Goal: Task Accomplishment & Management: Use online tool/utility

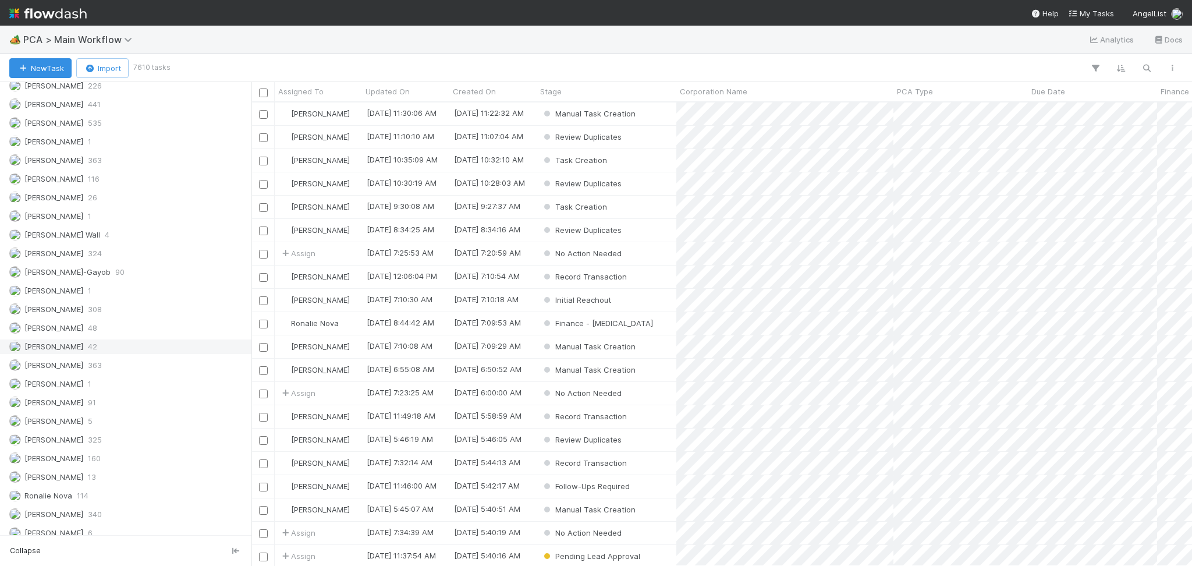
scroll to position [1588, 0]
click at [102, 116] on span "226" at bounding box center [95, 109] width 14 height 15
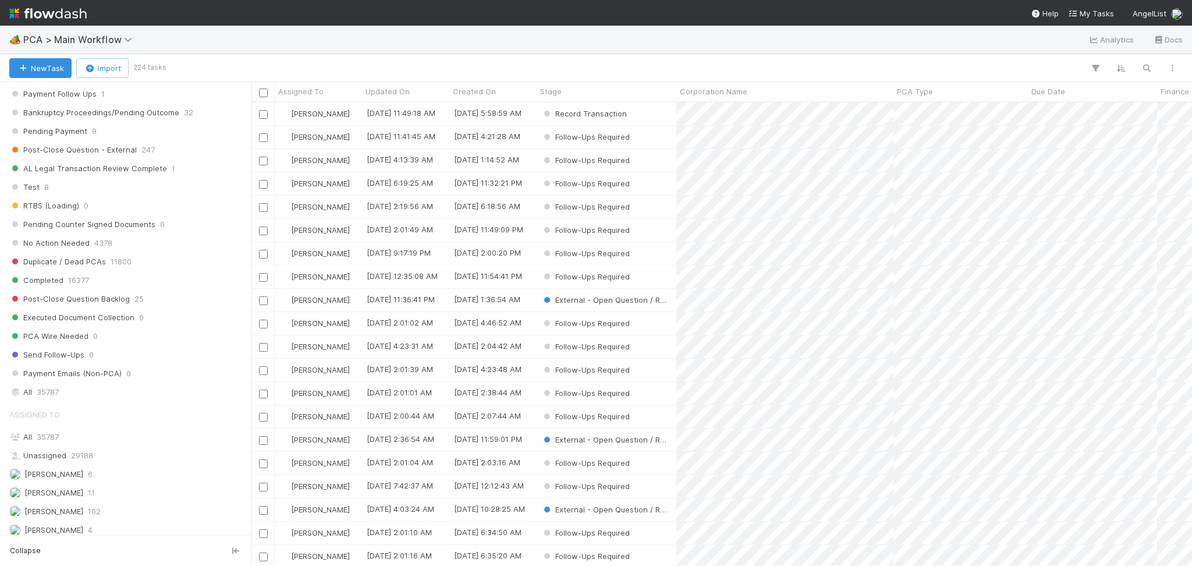
scroll to position [1046, 0]
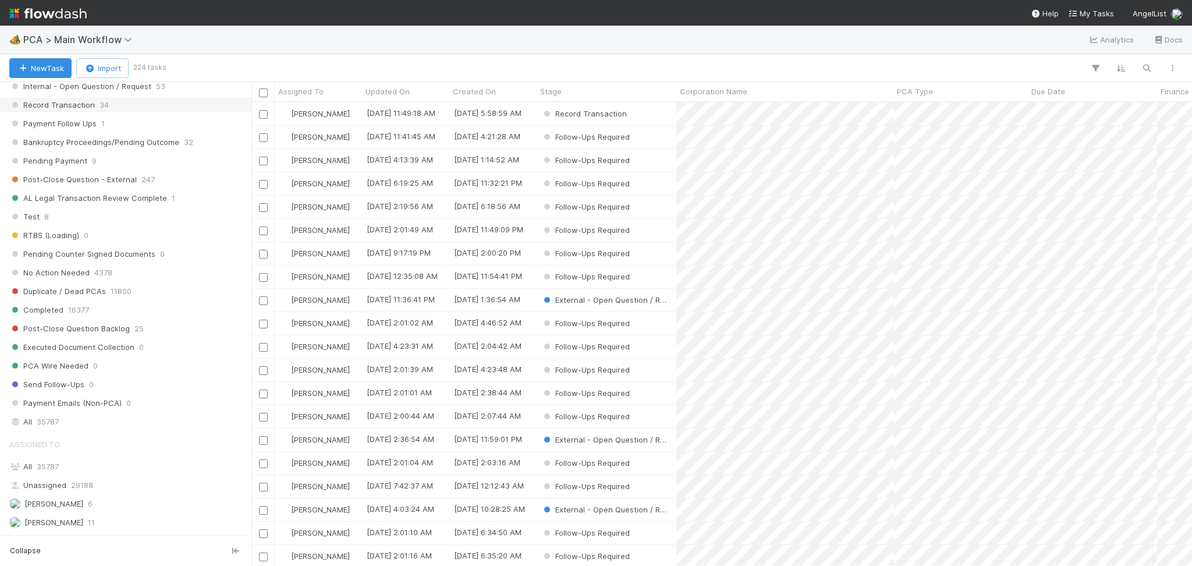
click at [63, 112] on span "Record Transaction" at bounding box center [52, 105] width 86 height 15
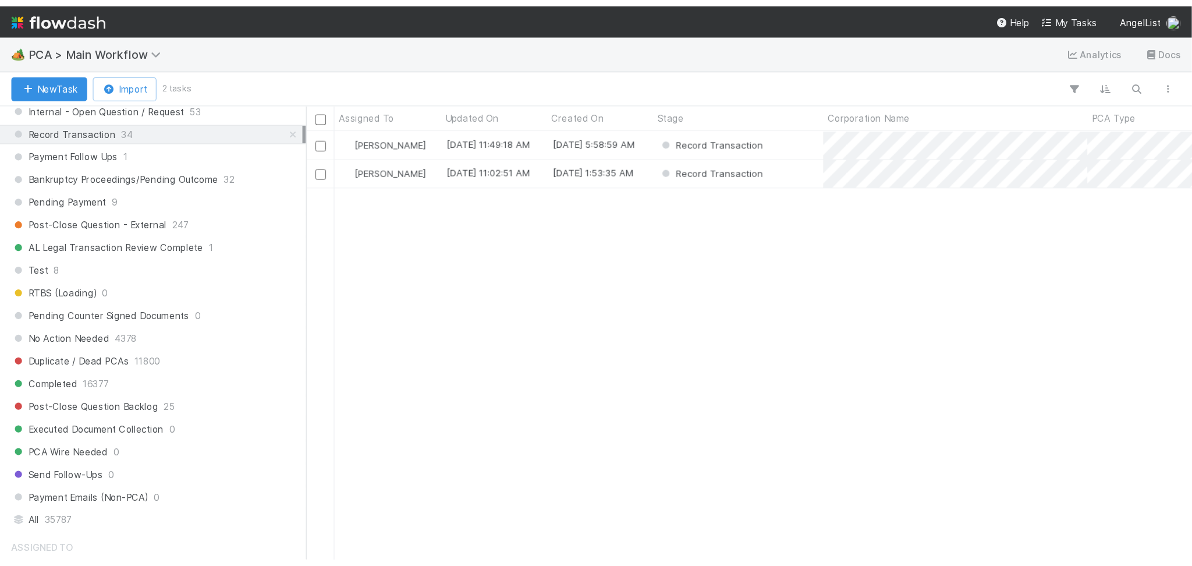
scroll to position [451, 928]
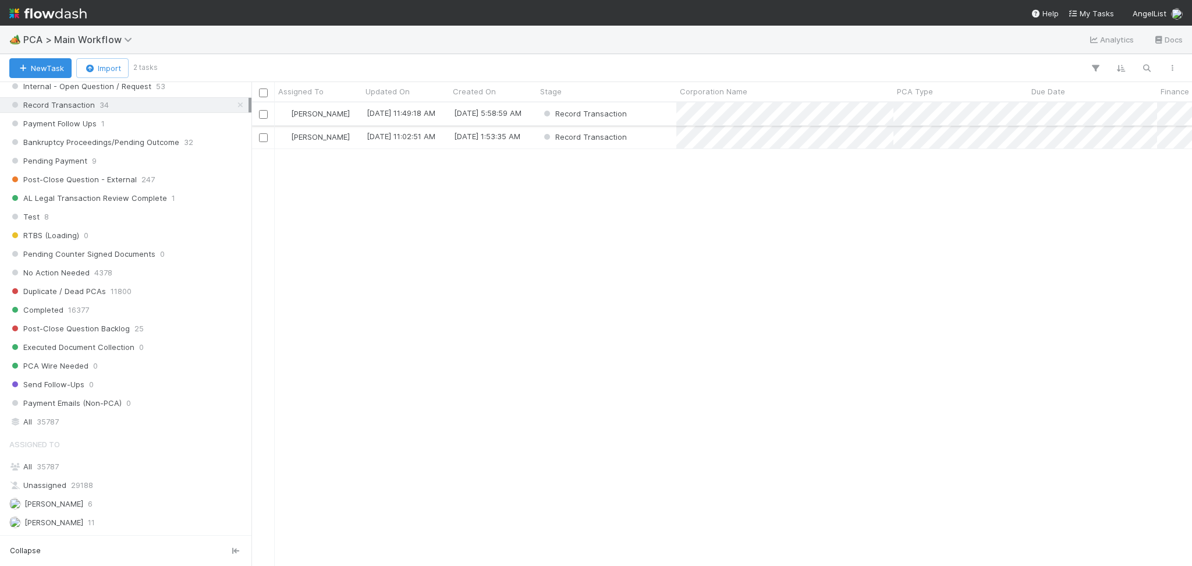
click at [649, 119] on div "Record Transaction" at bounding box center [606, 113] width 140 height 23
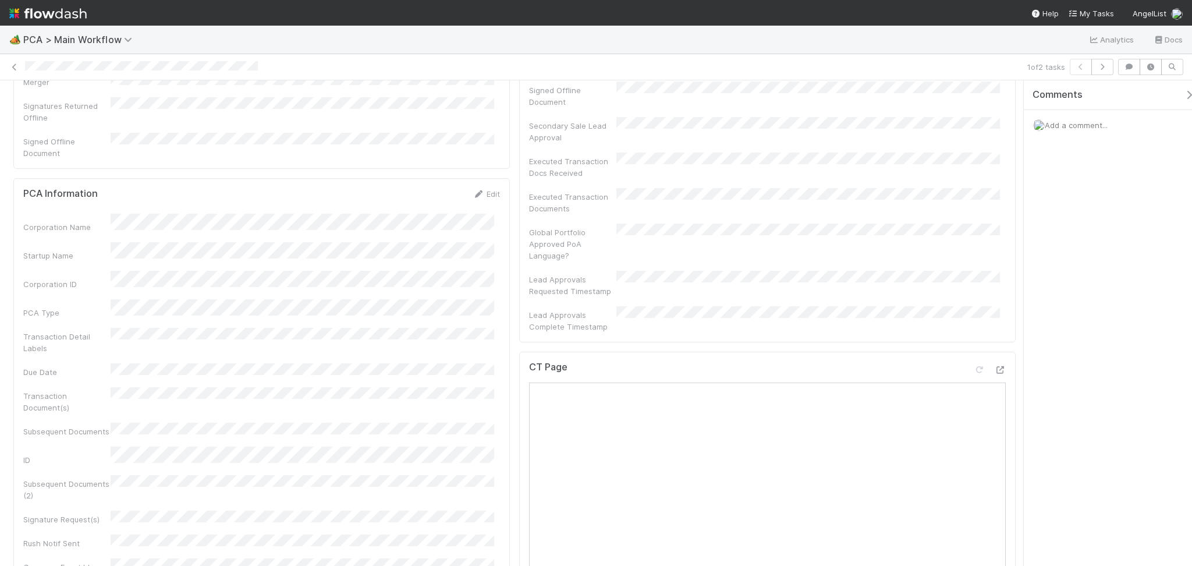
scroll to position [465, 0]
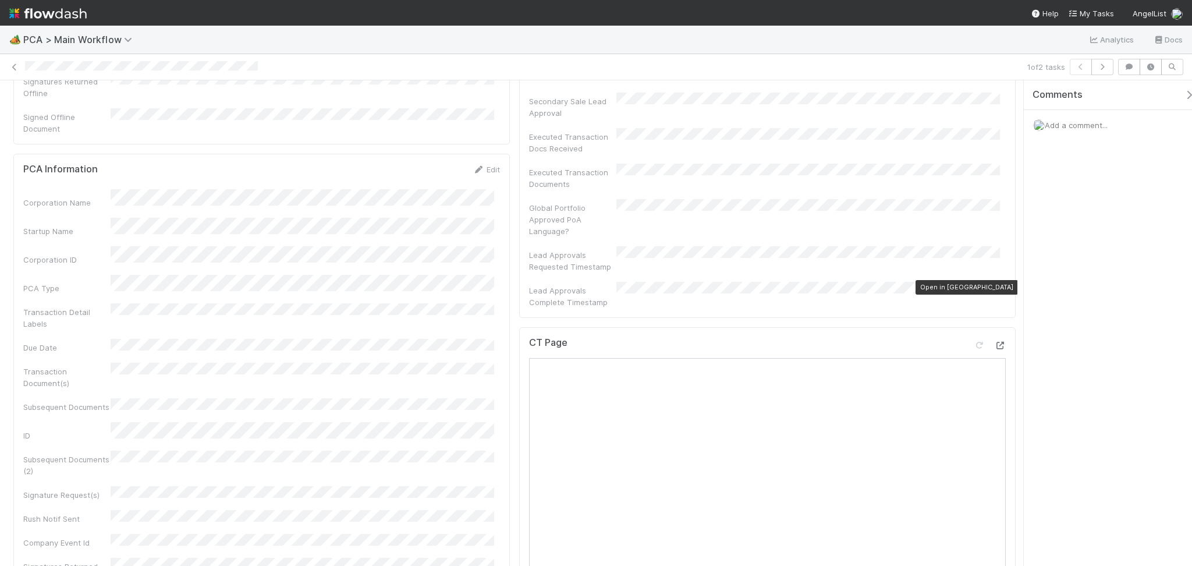
click at [994, 342] on icon at bounding box center [1000, 346] width 12 height 8
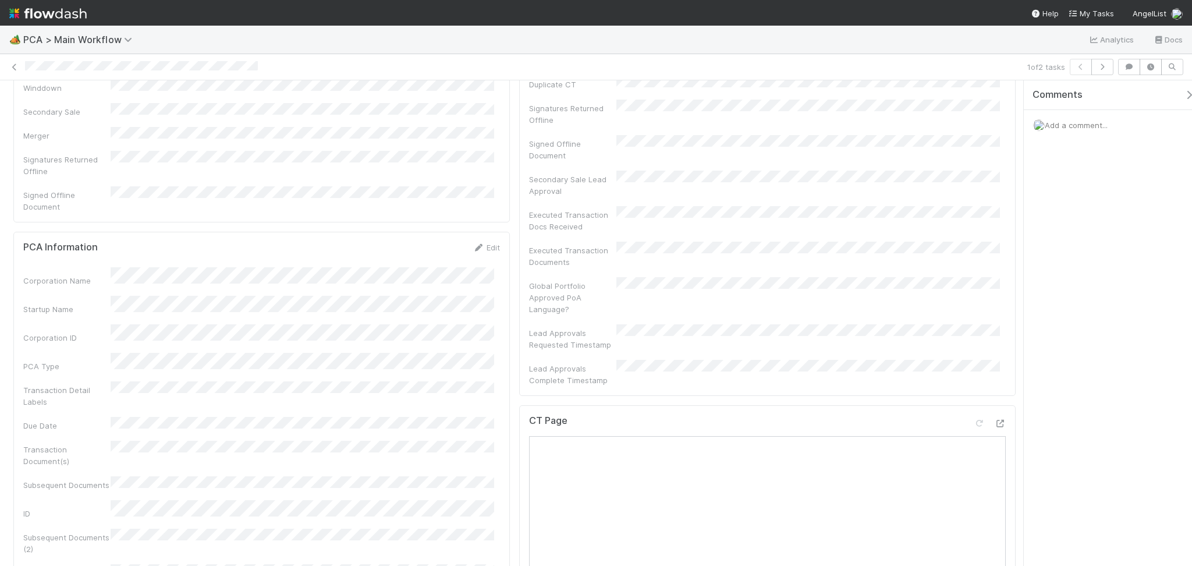
scroll to position [0, 0]
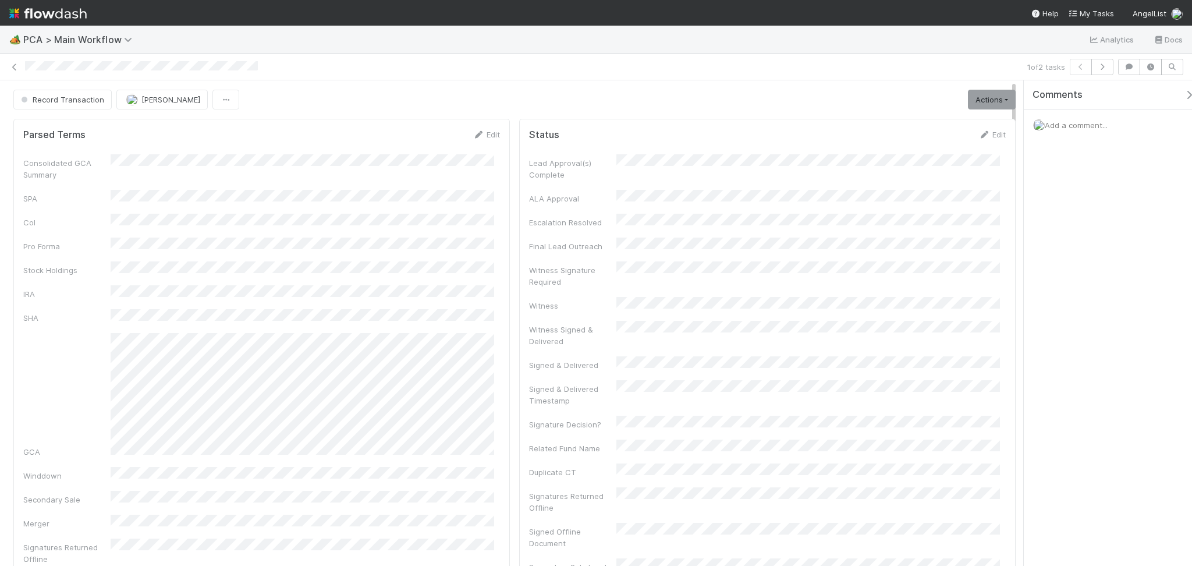
click at [1063, 122] on span "Add a comment..." at bounding box center [1075, 124] width 63 height 9
click at [1096, 324] on button "Add Comment" at bounding box center [1075, 321] width 67 height 20
click at [66, 97] on span "Record Transaction" at bounding box center [62, 99] width 86 height 9
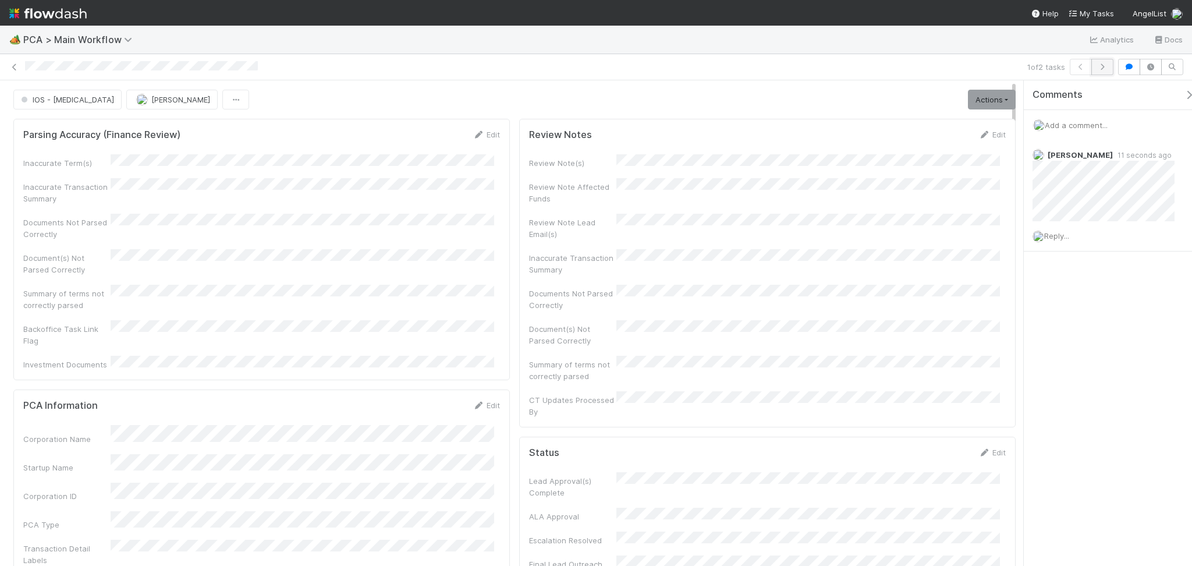
click at [1104, 67] on icon "button" at bounding box center [1102, 66] width 12 height 7
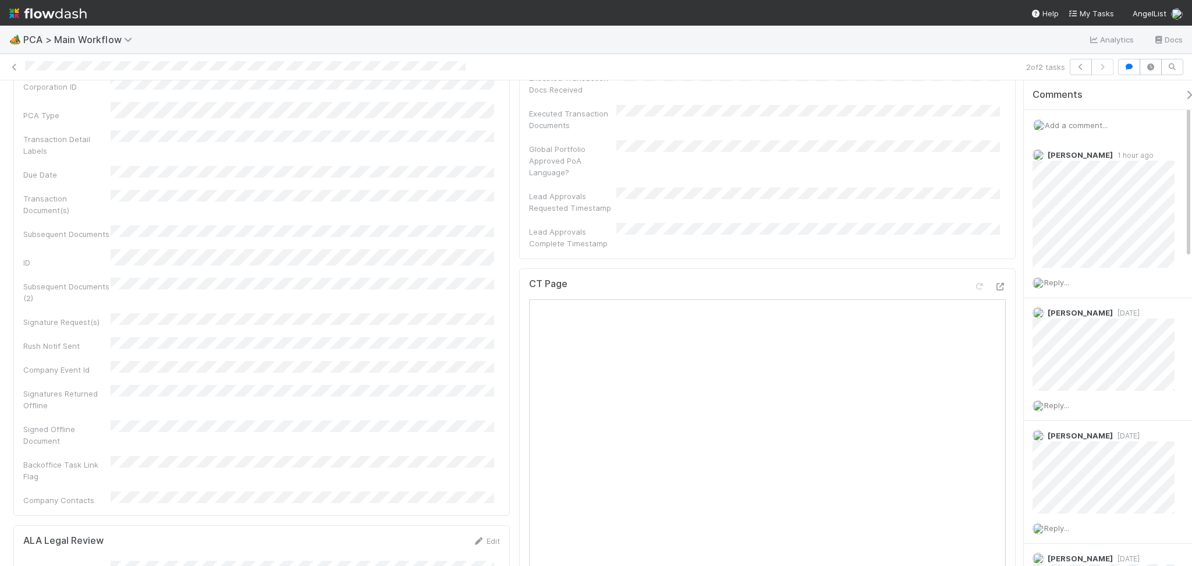
scroll to position [620, 0]
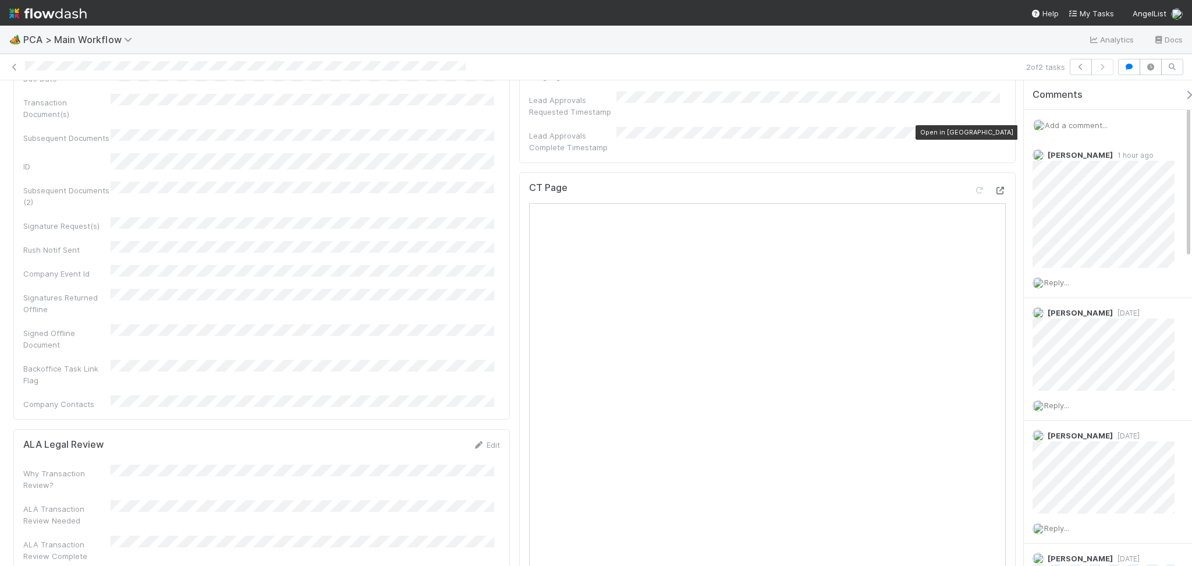
click at [994, 184] on div at bounding box center [1000, 190] width 12 height 12
click at [994, 187] on icon at bounding box center [1000, 191] width 12 height 8
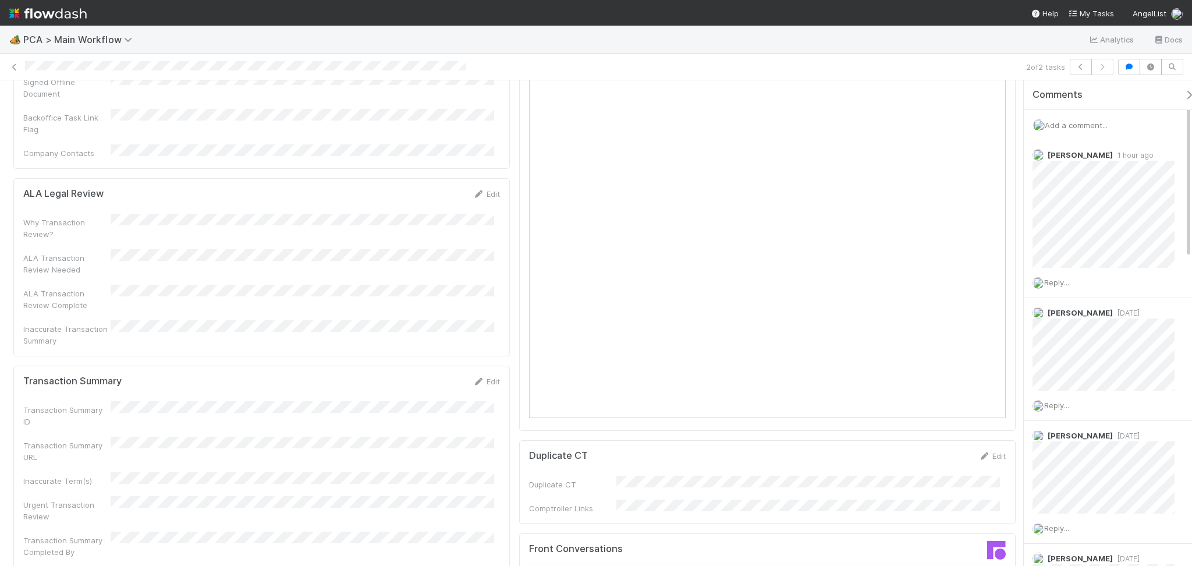
scroll to position [931, 0]
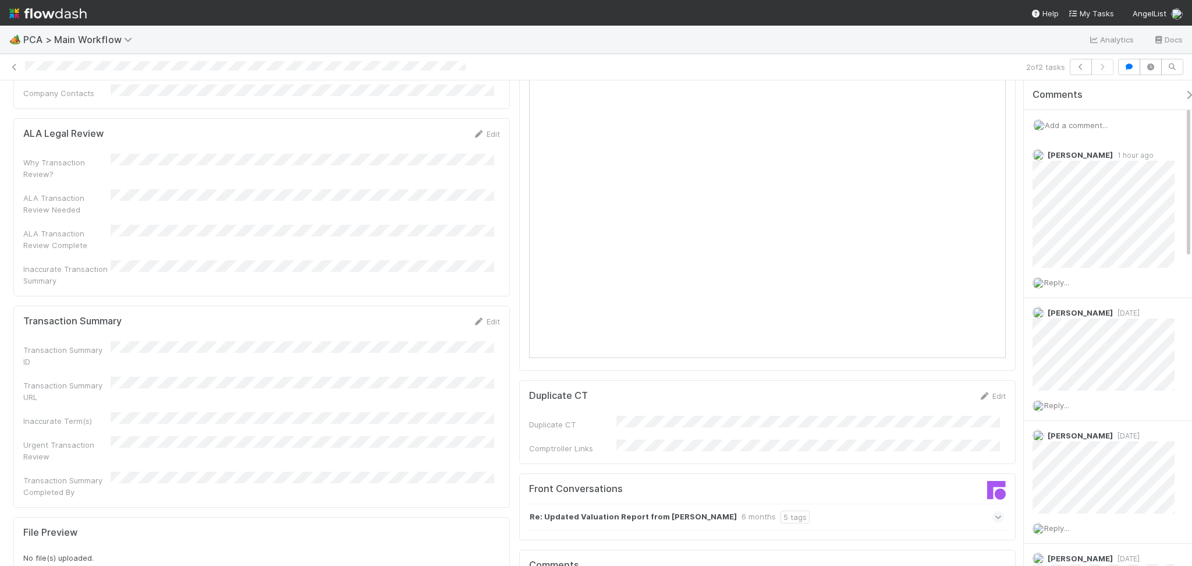
drag, startPoint x: 486, startPoint y: 225, endPoint x: 341, endPoint y: 275, distance: 153.8
click at [486, 317] on link "Edit" at bounding box center [485, 321] width 27 height 9
click at [211, 349] on div "Transaction Summary ID Transaction Summary URL Inaccurate Term(s) Urgent Transa…" at bounding box center [261, 443] width 477 height 189
click at [205, 393] on div "Transaction Summary URL" at bounding box center [261, 410] width 477 height 34
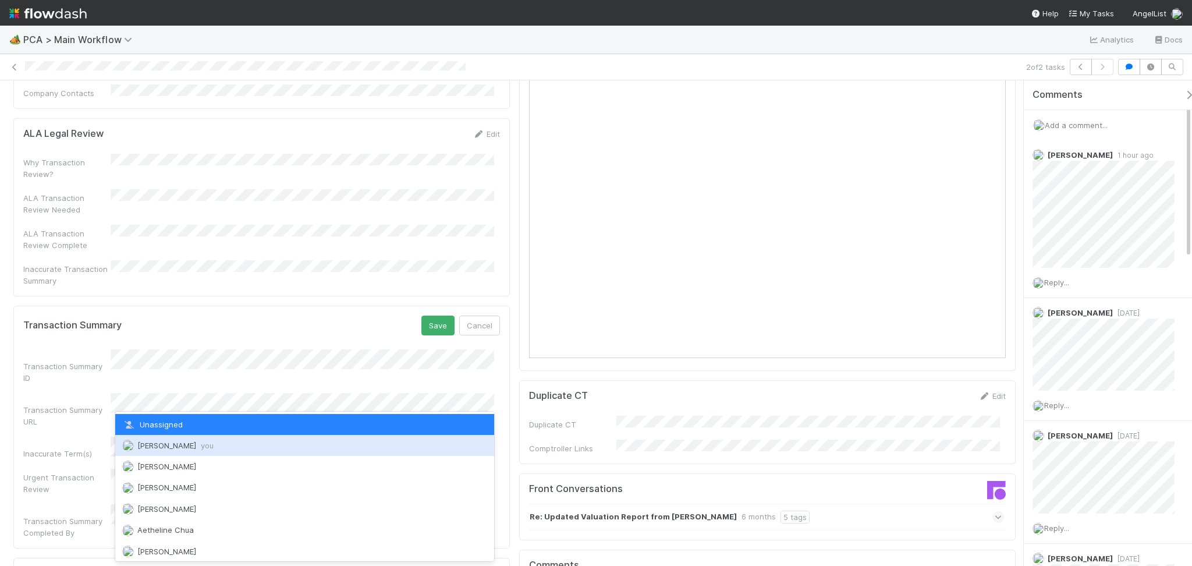
click at [198, 438] on div "[PERSON_NAME] you" at bounding box center [304, 445] width 379 height 21
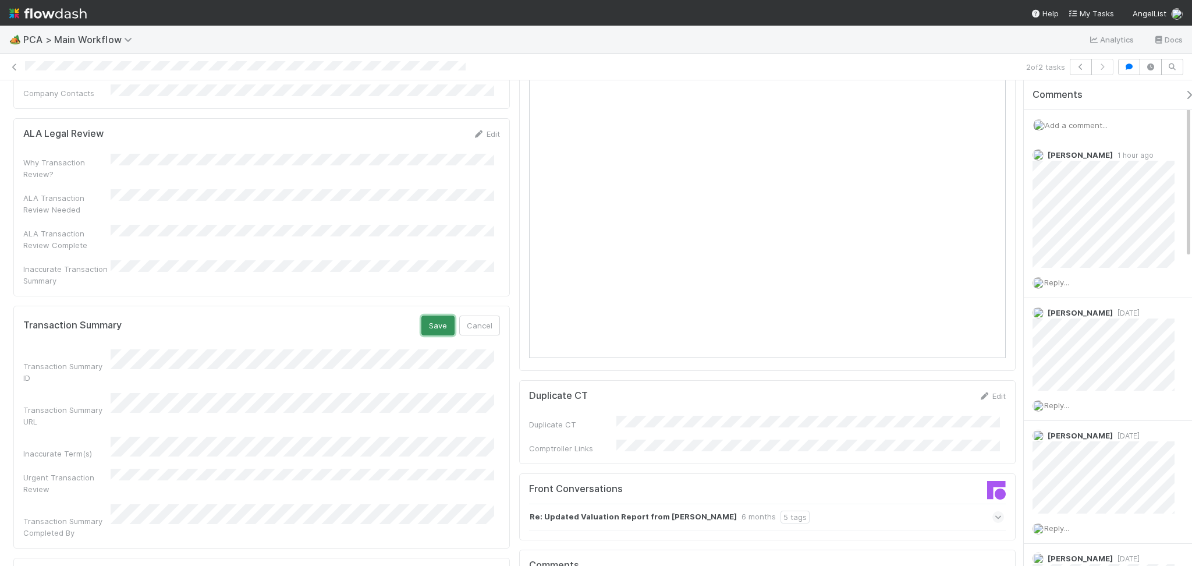
click at [431, 315] on button "Save" at bounding box center [437, 325] width 33 height 20
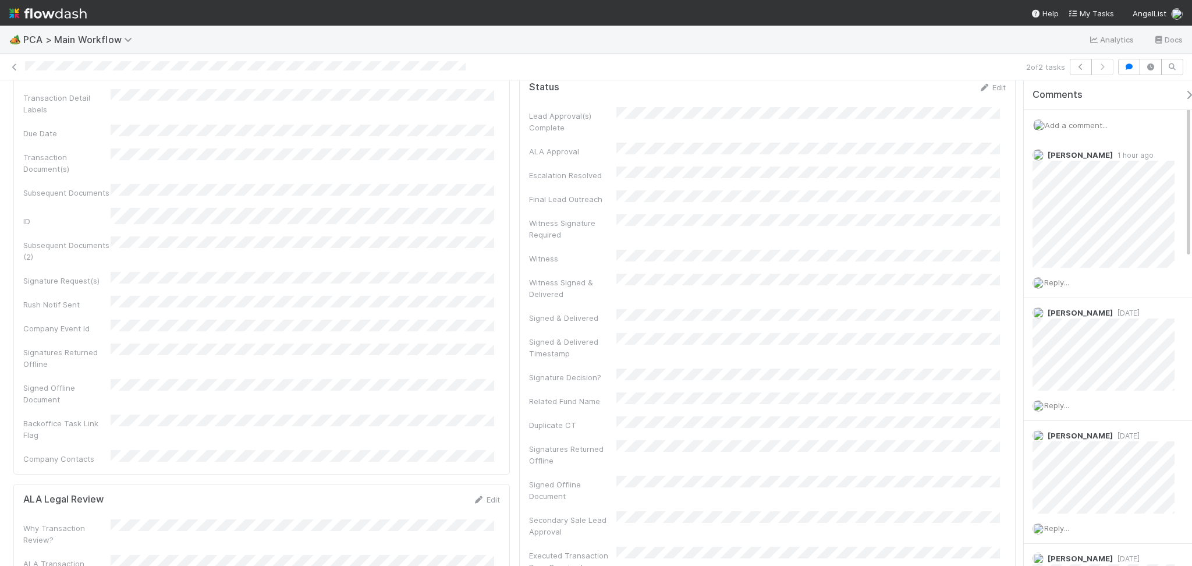
scroll to position [0, 0]
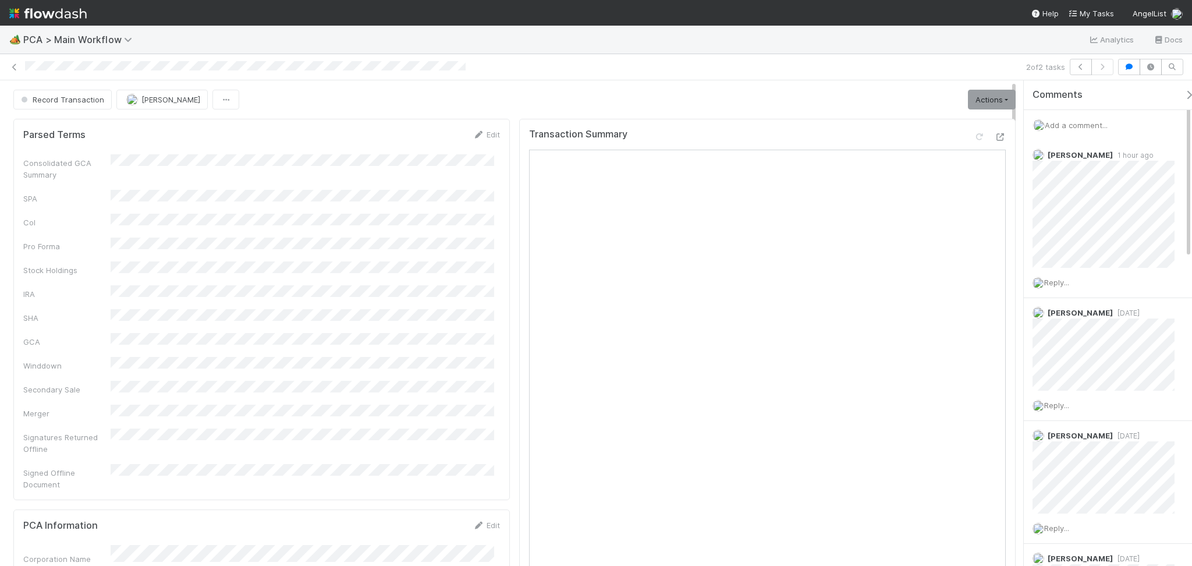
click at [1071, 129] on div "Add a comment..." at bounding box center [1113, 125] width 180 height 30
click at [1073, 127] on span "Add a comment..." at bounding box center [1075, 124] width 63 height 9
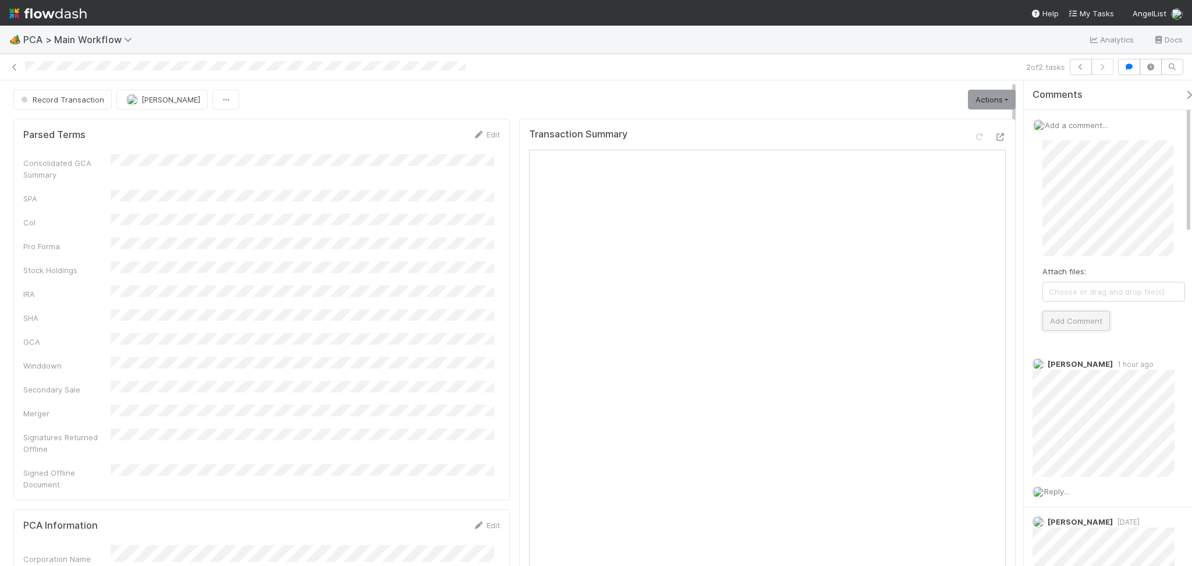
click at [1069, 330] on button "Add Comment" at bounding box center [1075, 321] width 67 height 20
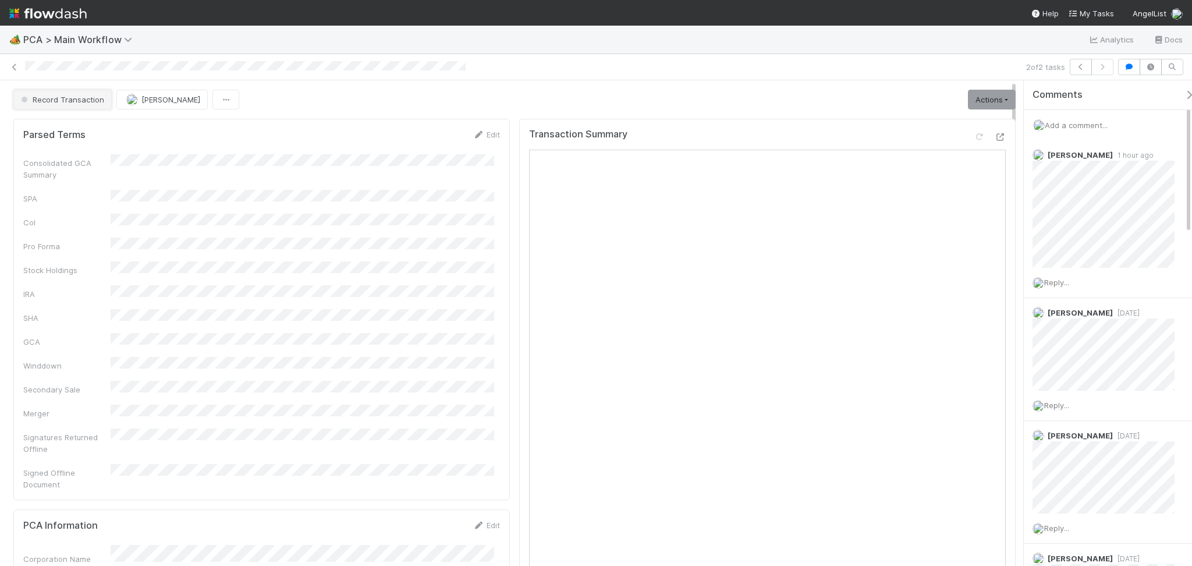
click at [63, 104] on button "Record Transaction" at bounding box center [62, 100] width 98 height 20
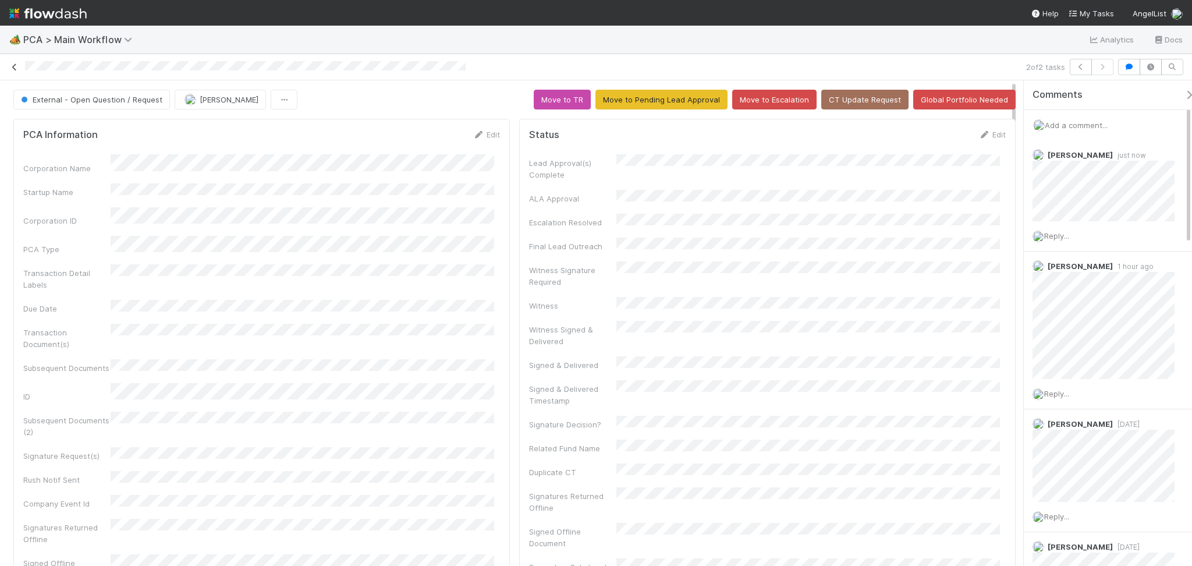
click at [16, 67] on icon at bounding box center [15, 67] width 12 height 8
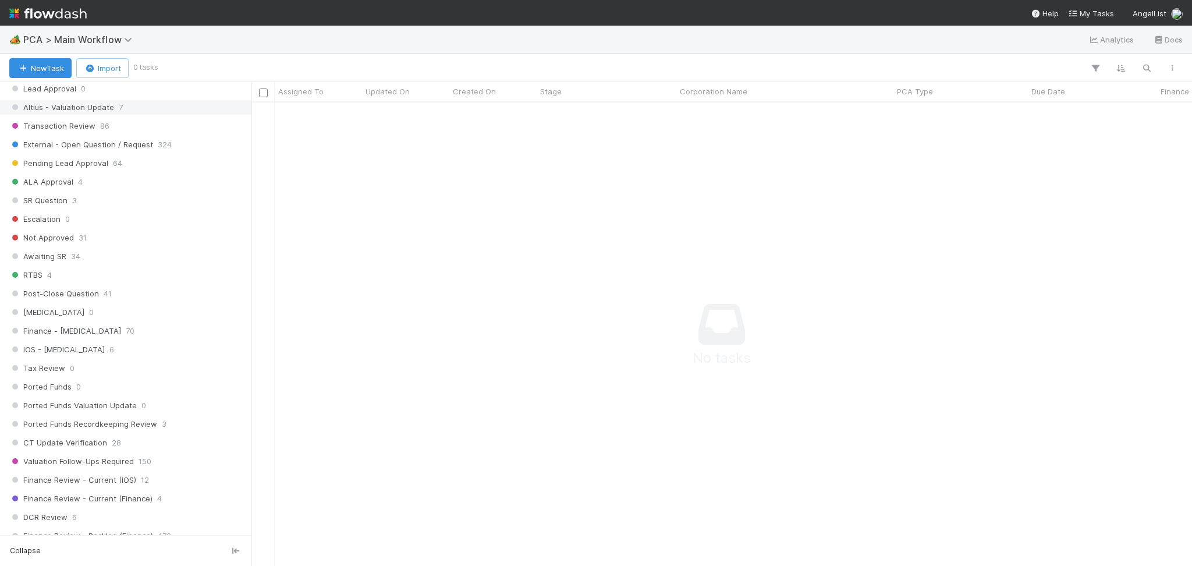
scroll to position [503, 0]
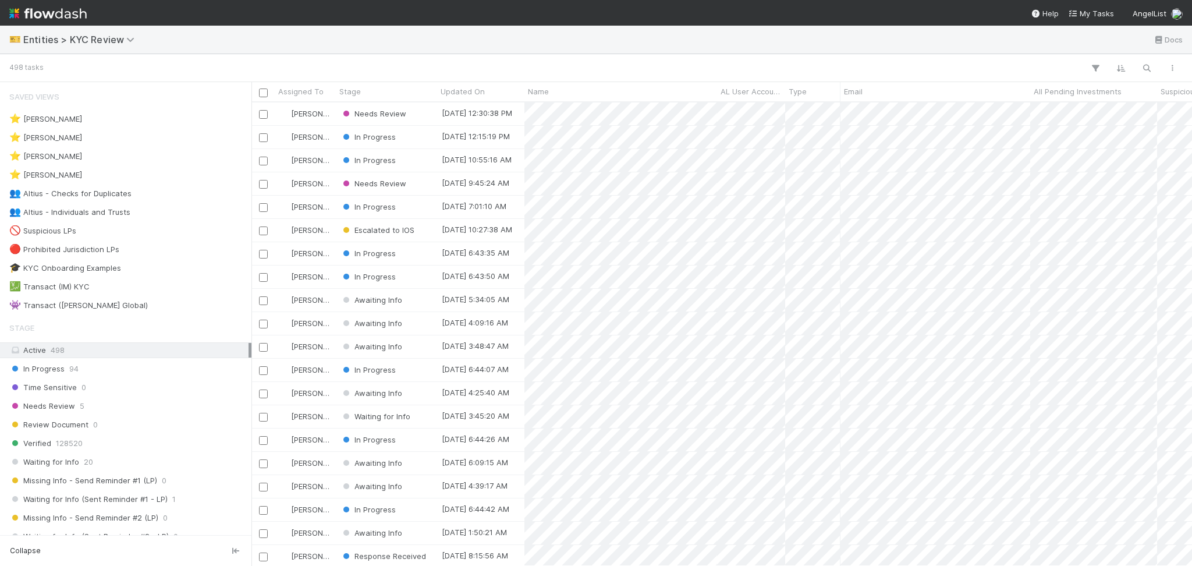
scroll to position [451, 928]
click at [182, 193] on div "👥 Altius - Checks for Duplicates 3" at bounding box center [128, 193] width 239 height 15
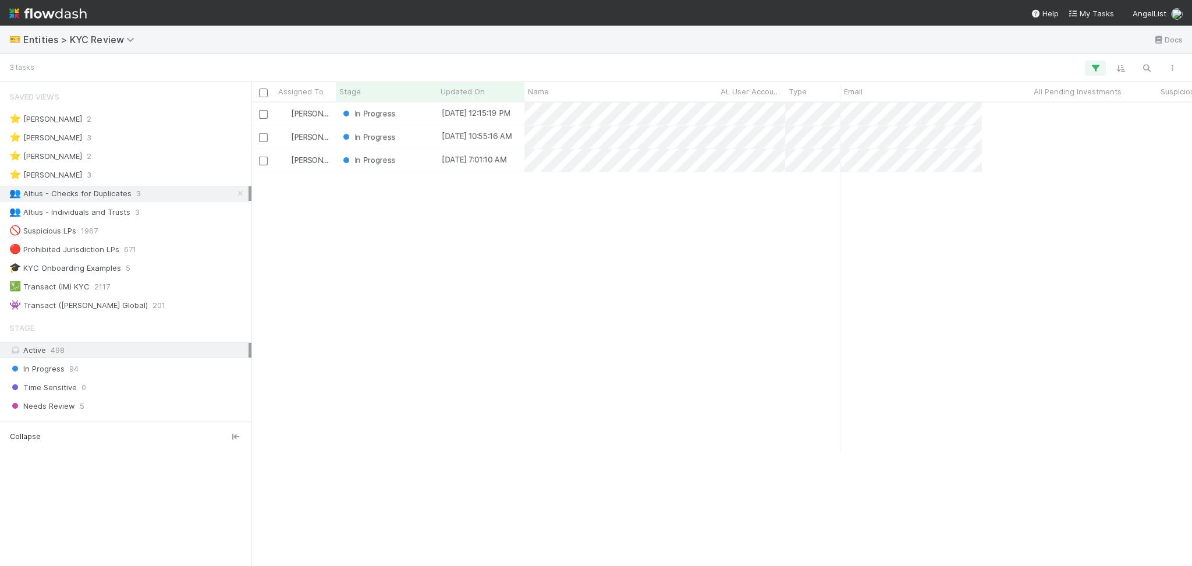
scroll to position [451, 928]
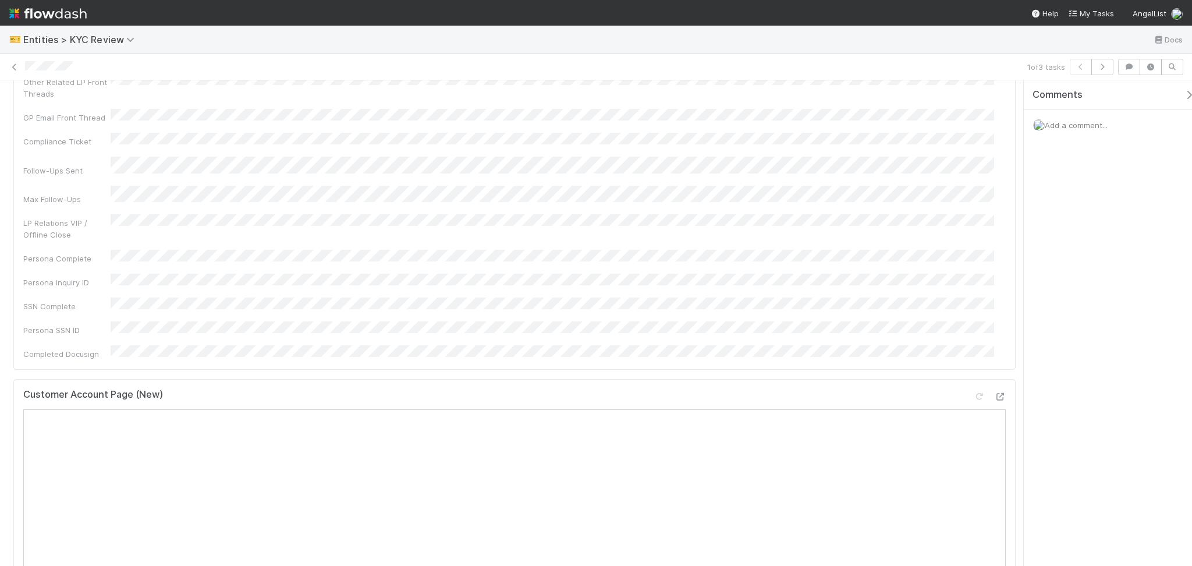
scroll to position [233, 0]
click at [994, 300] on icon at bounding box center [1000, 304] width 12 height 8
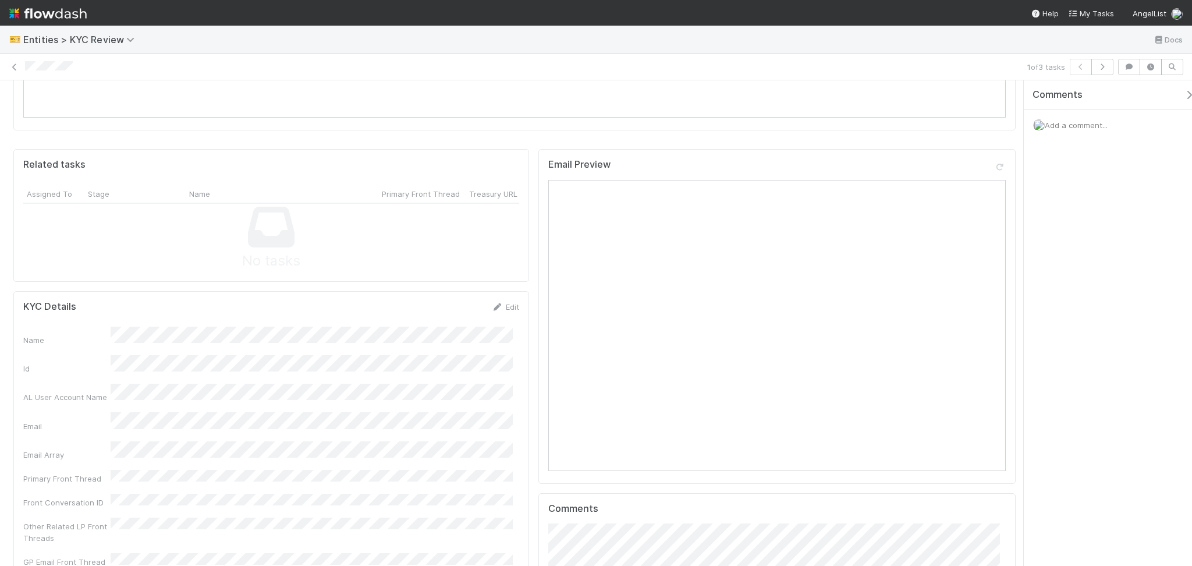
scroll to position [931, 0]
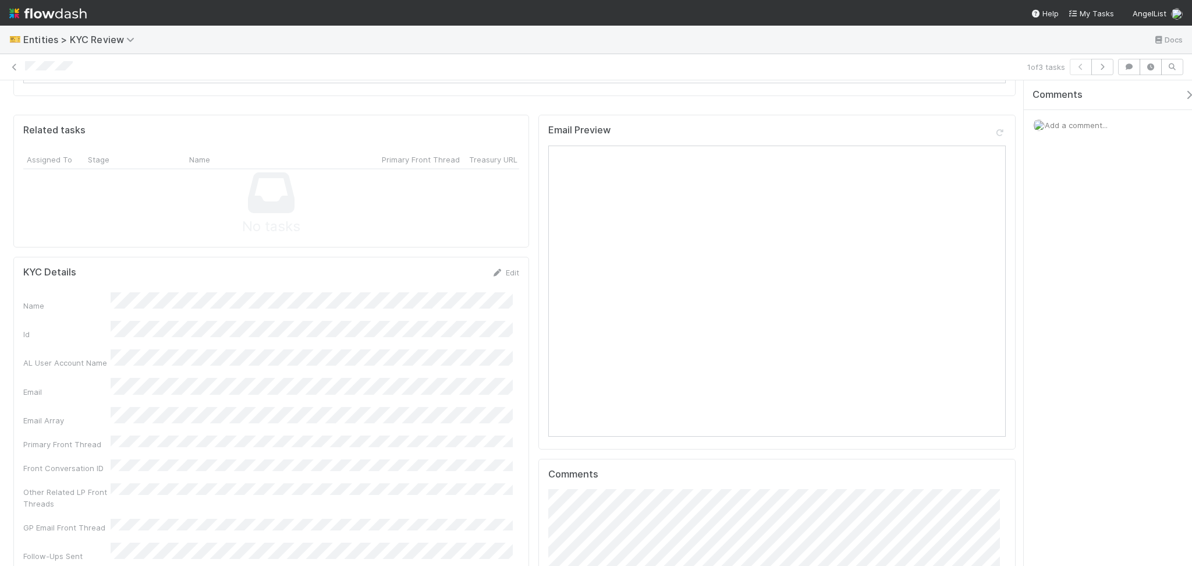
click at [504, 266] on div "Edit" at bounding box center [505, 272] width 27 height 12
click at [501, 268] on link "Edit" at bounding box center [505, 272] width 27 height 9
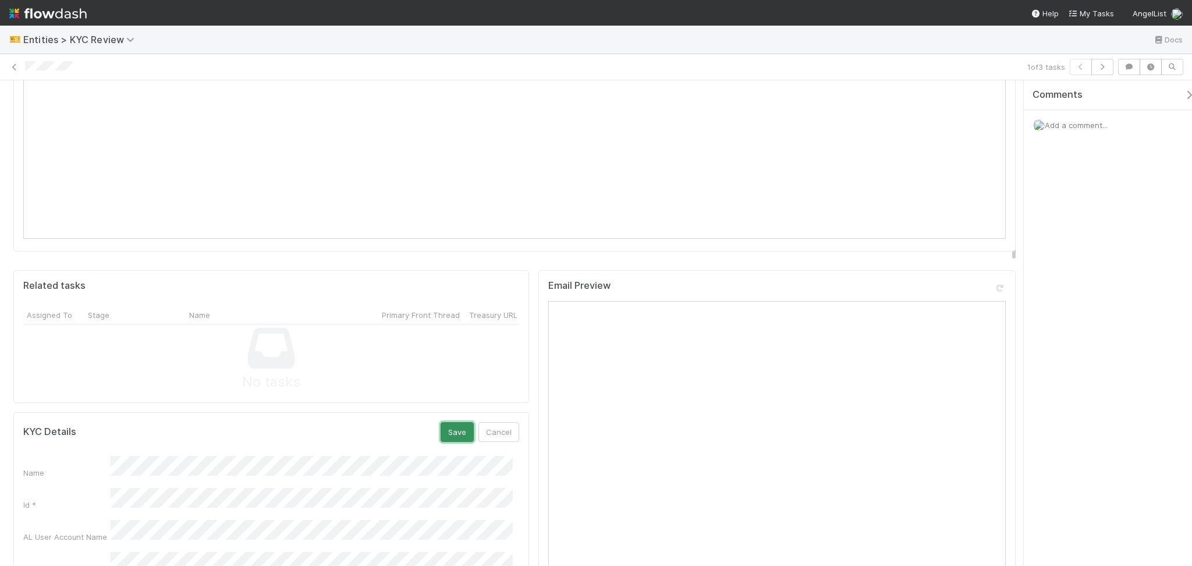
click at [454, 422] on button "Save" at bounding box center [456, 432] width 33 height 20
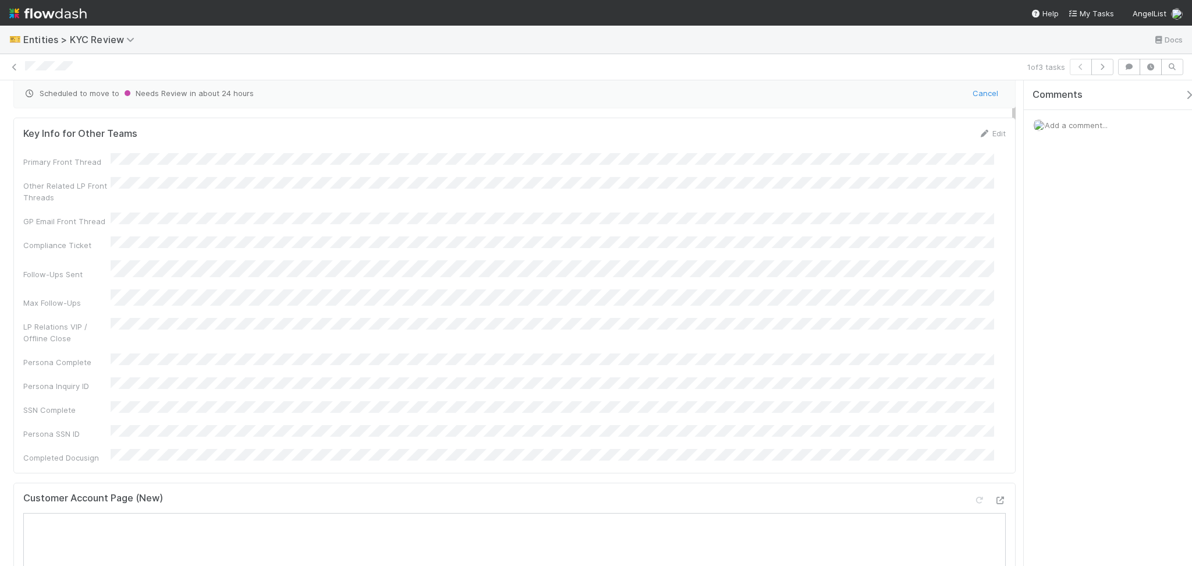
scroll to position [0, 0]
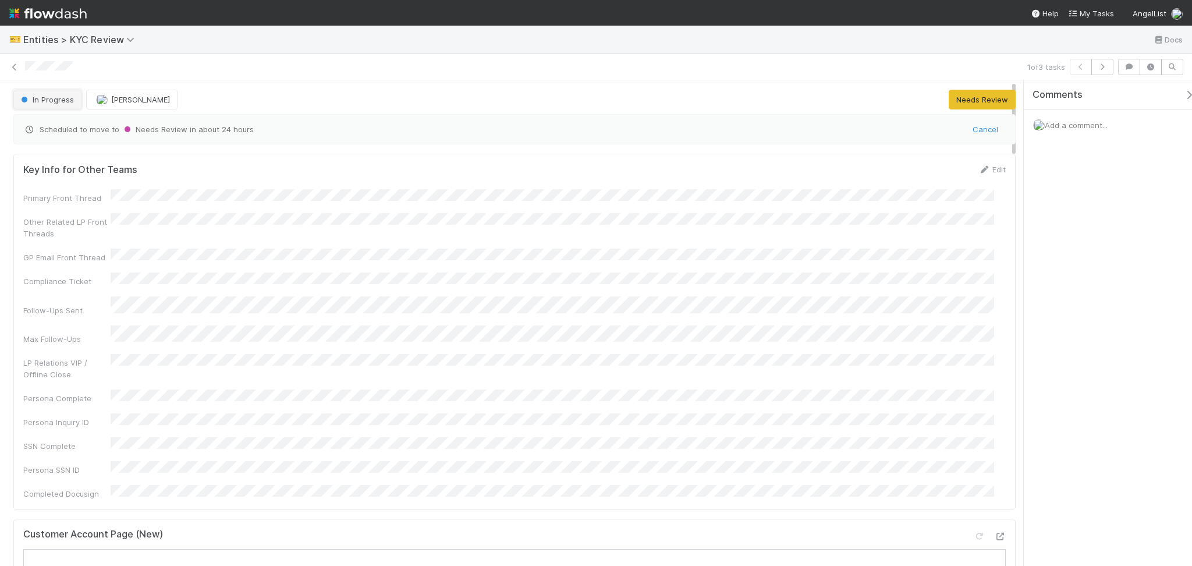
click at [45, 102] on span "In Progress" at bounding box center [46, 99] width 55 height 9
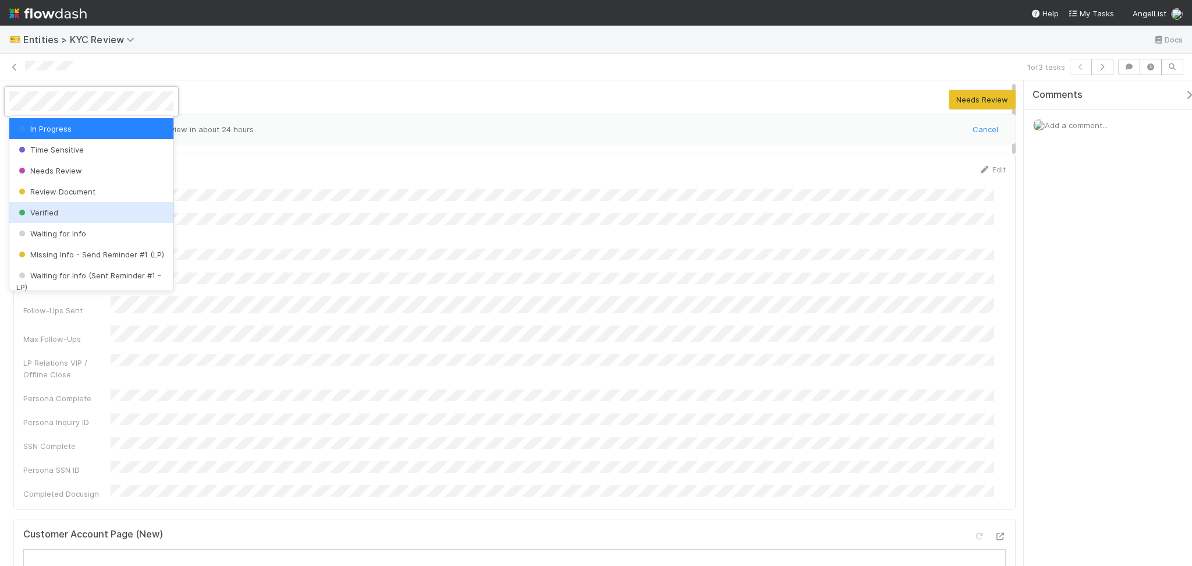
click at [49, 205] on div "Verified" at bounding box center [91, 212] width 164 height 21
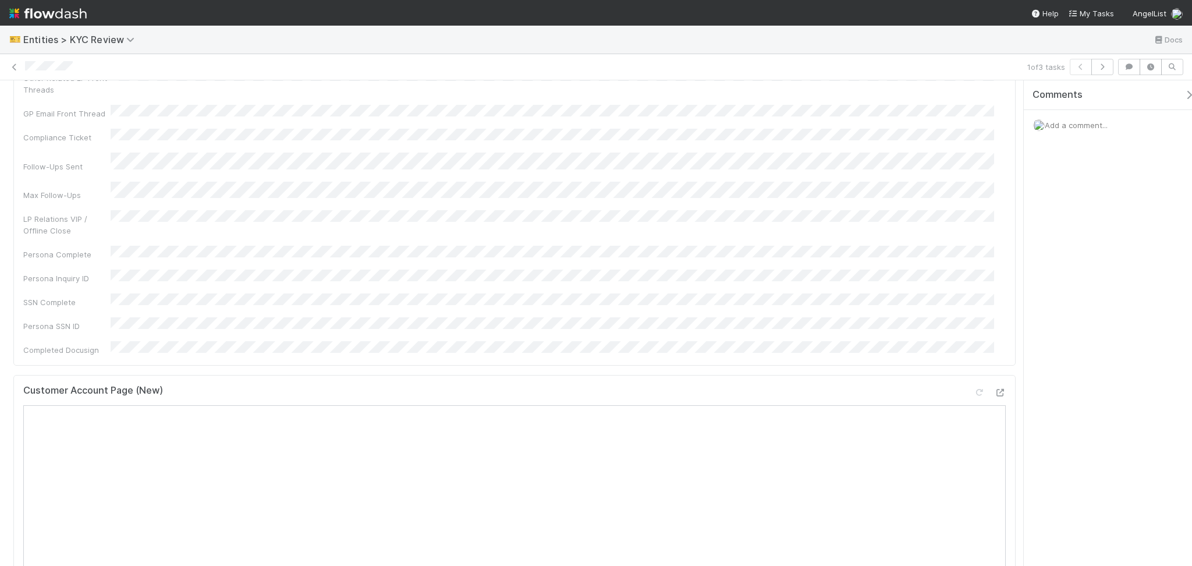
scroll to position [155, 0]
click at [1104, 65] on icon "button" at bounding box center [1102, 66] width 12 height 7
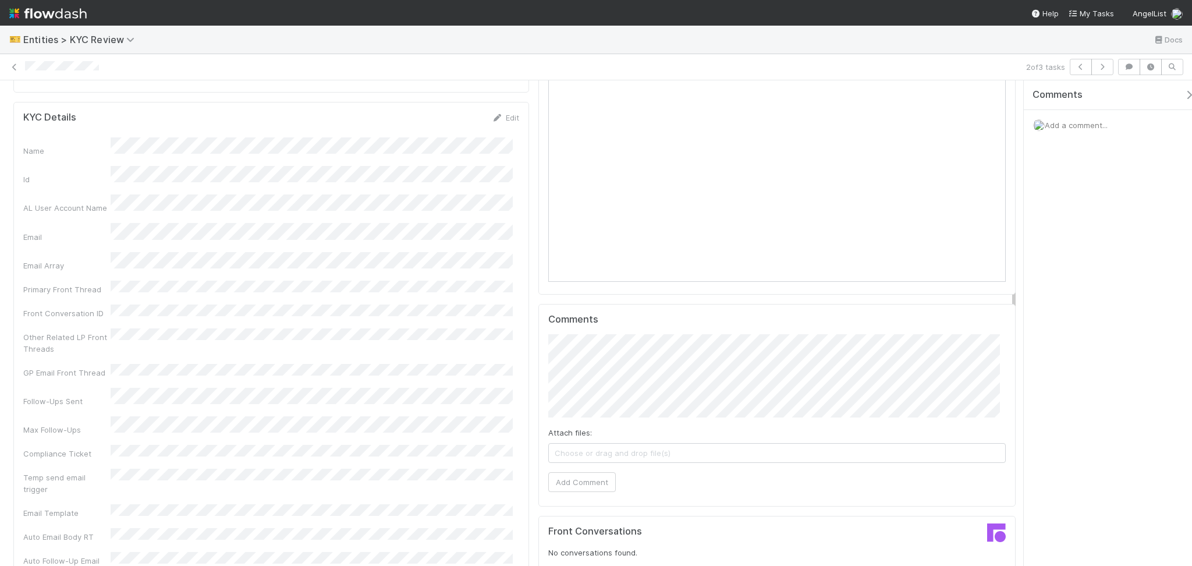
scroll to position [931, 0]
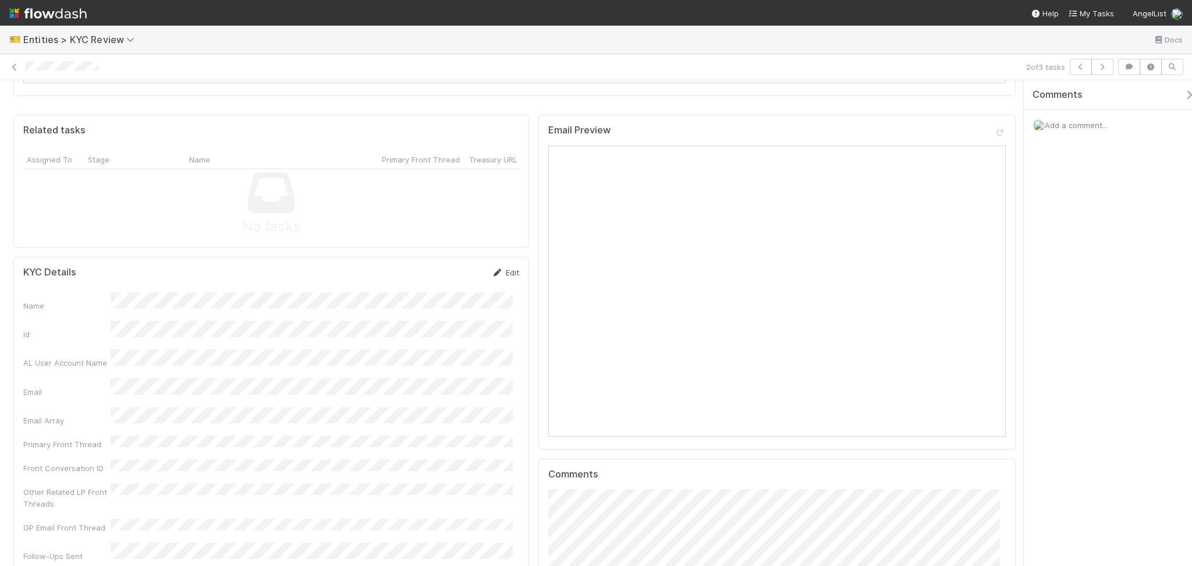
click at [501, 268] on link "Edit" at bounding box center [505, 272] width 27 height 9
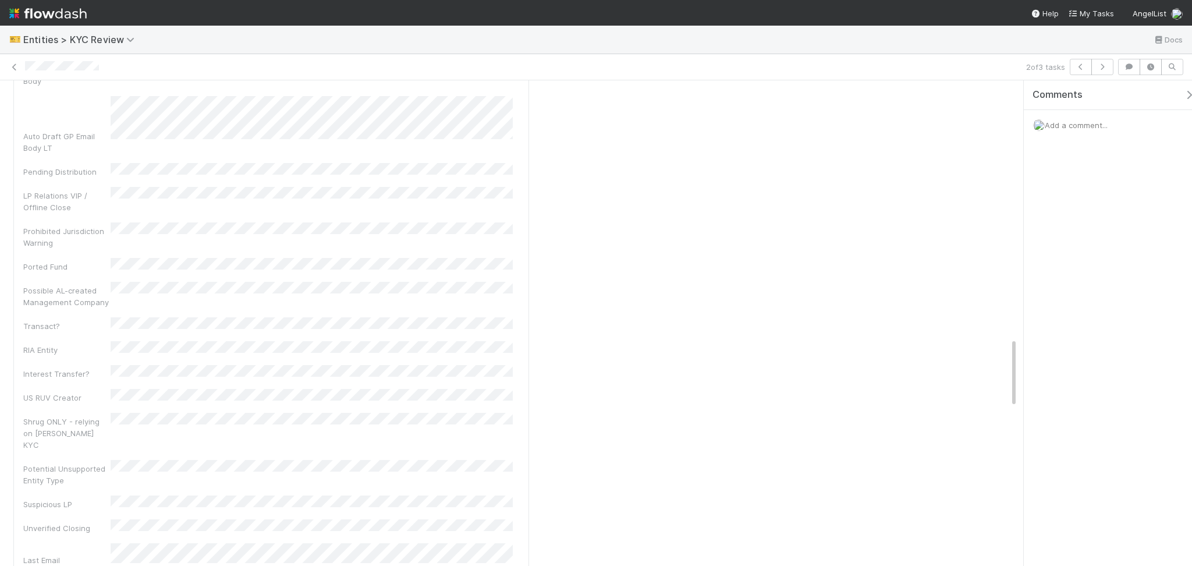
scroll to position [1939, 0]
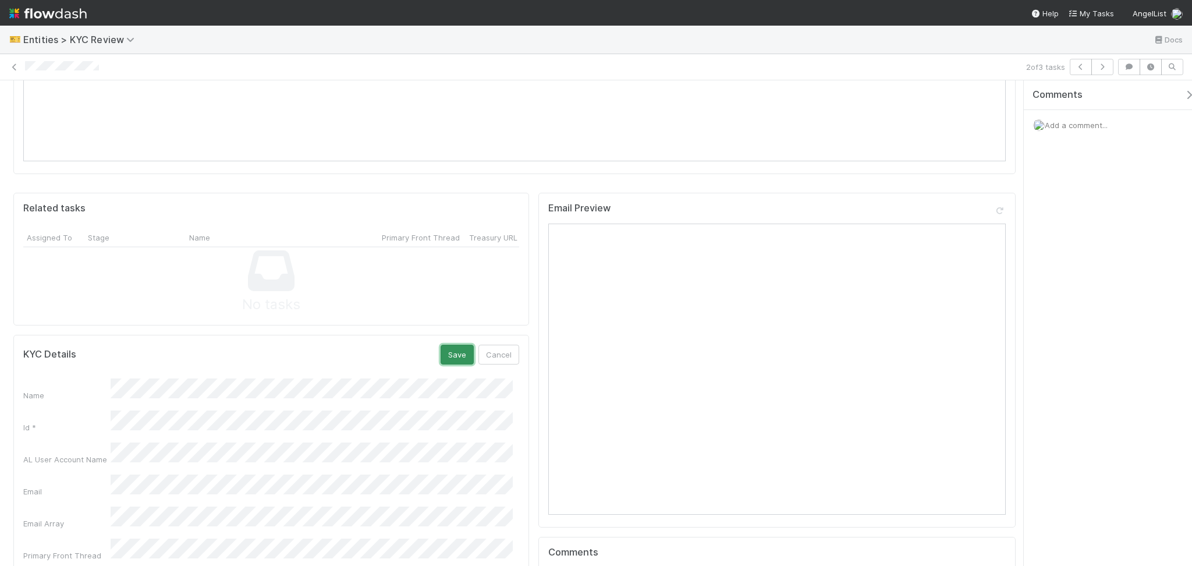
click at [453, 344] on button "Save" at bounding box center [456, 354] width 33 height 20
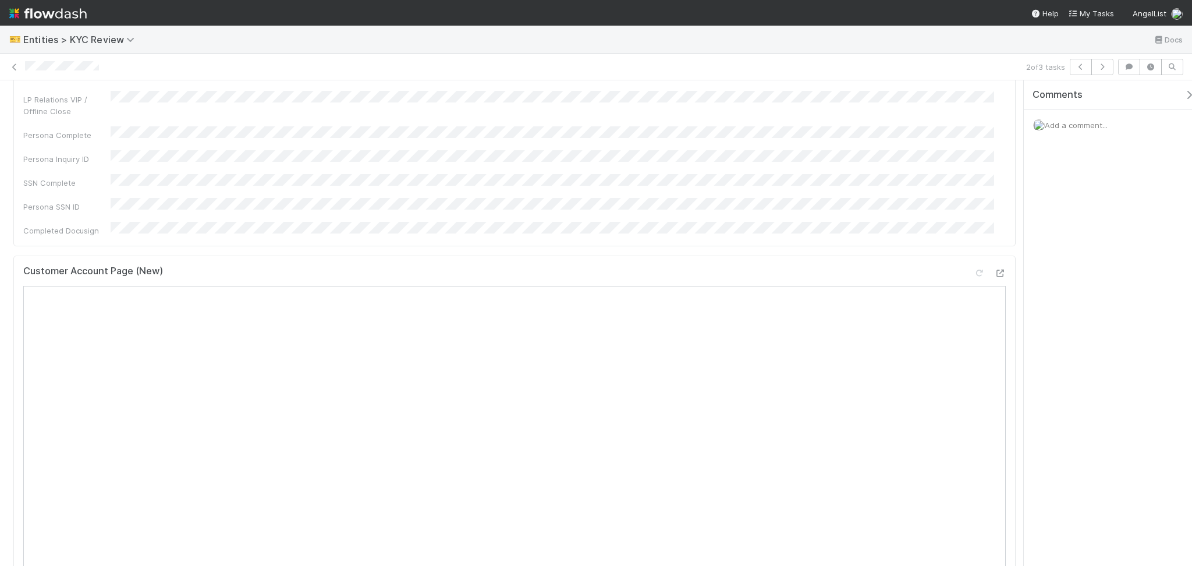
scroll to position [233, 0]
click at [1102, 75] on div "2 of 3 tasks" at bounding box center [596, 67] width 1192 height 26
click at [1100, 66] on icon "button" at bounding box center [1102, 66] width 12 height 7
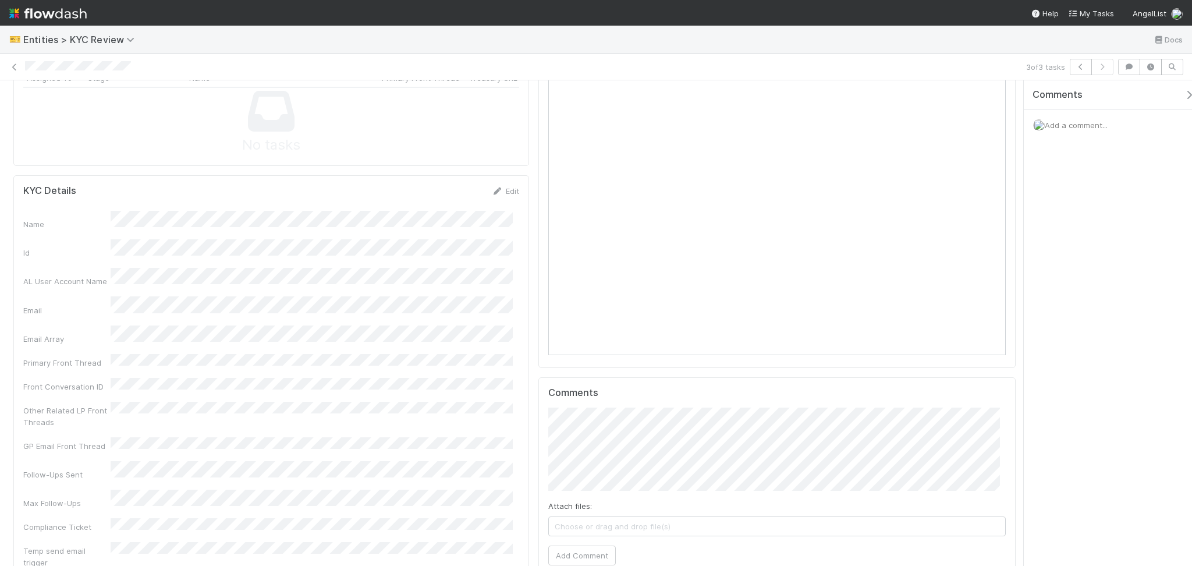
scroll to position [1086, 0]
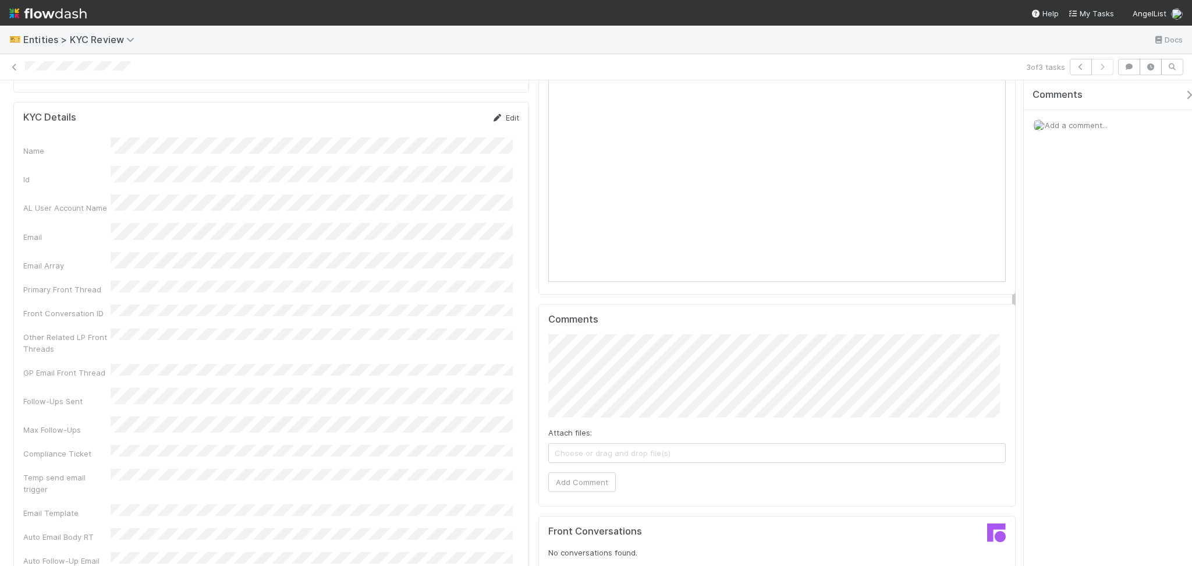
click at [492, 114] on icon at bounding box center [498, 118] width 12 height 8
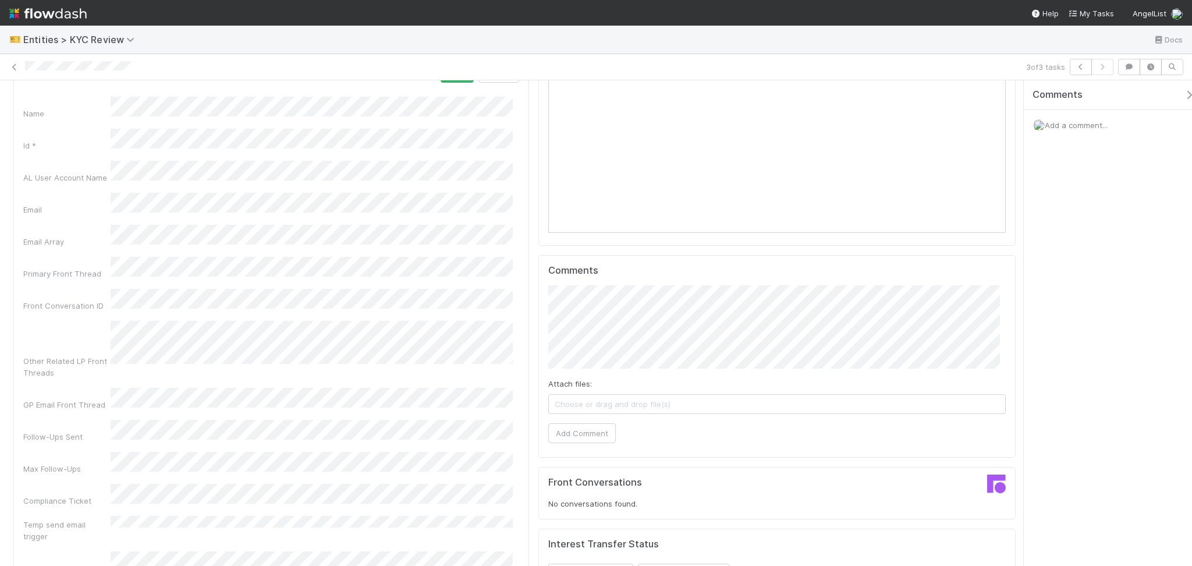
scroll to position [1012, 0]
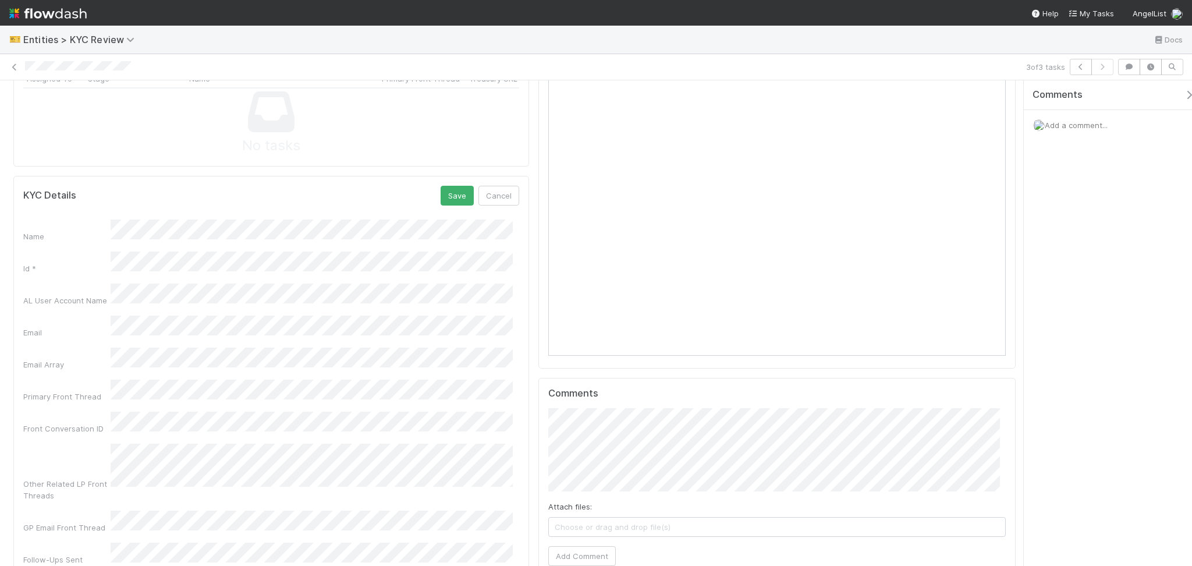
click at [448, 186] on button "Save" at bounding box center [456, 196] width 33 height 20
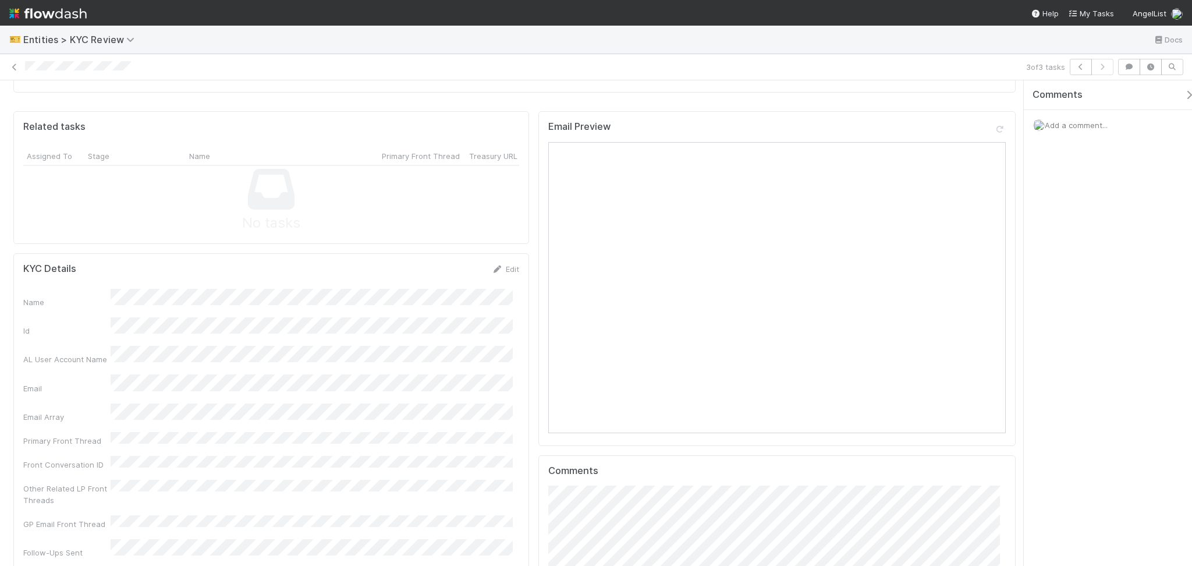
scroll to position [392, 0]
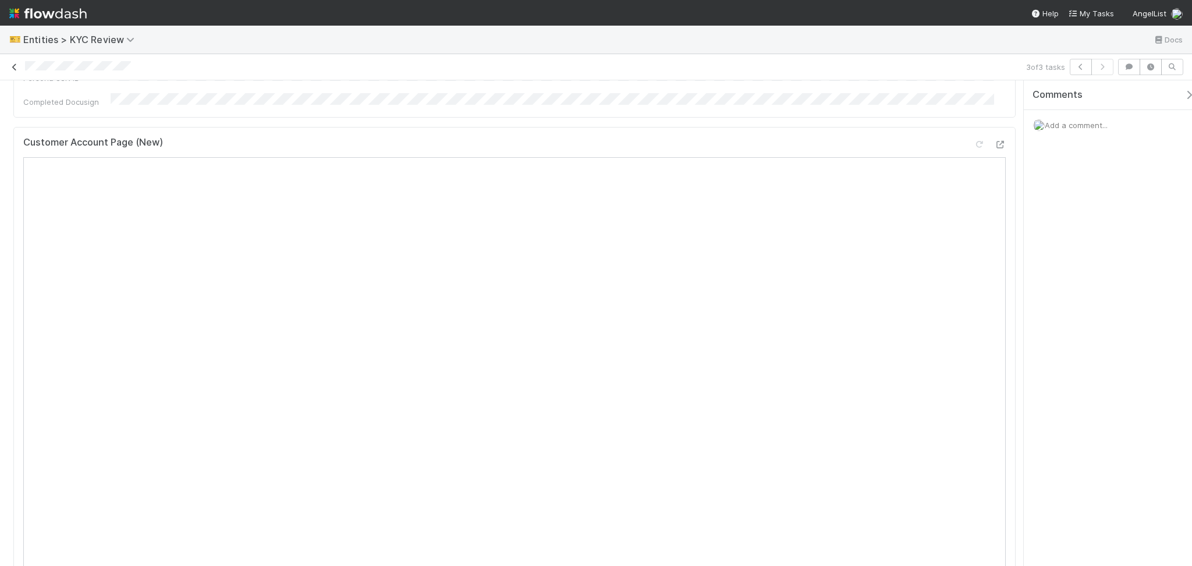
click at [16, 66] on icon at bounding box center [15, 67] width 12 height 8
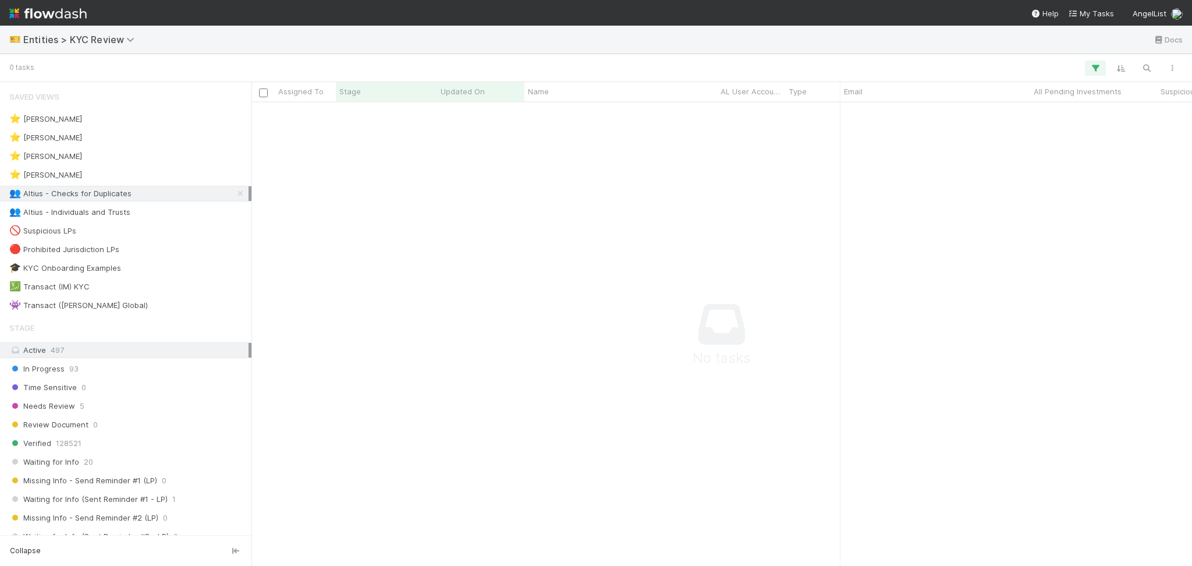
scroll to position [439, 916]
click at [140, 215] on div "👥 Altius - Individuals and Trusts 3" at bounding box center [128, 212] width 239 height 15
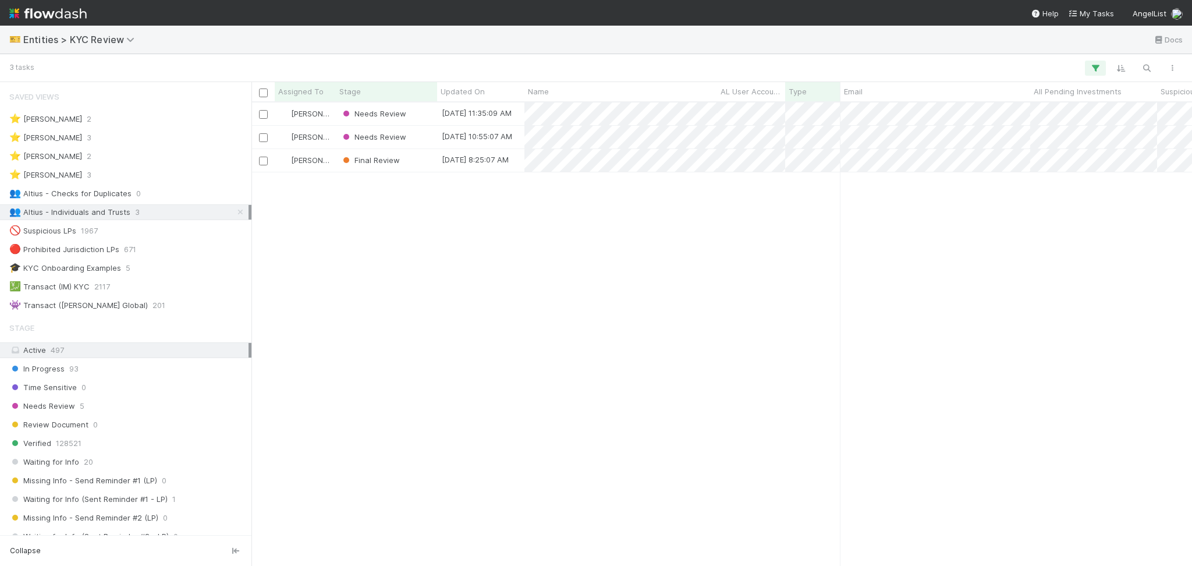
scroll to position [451, 928]
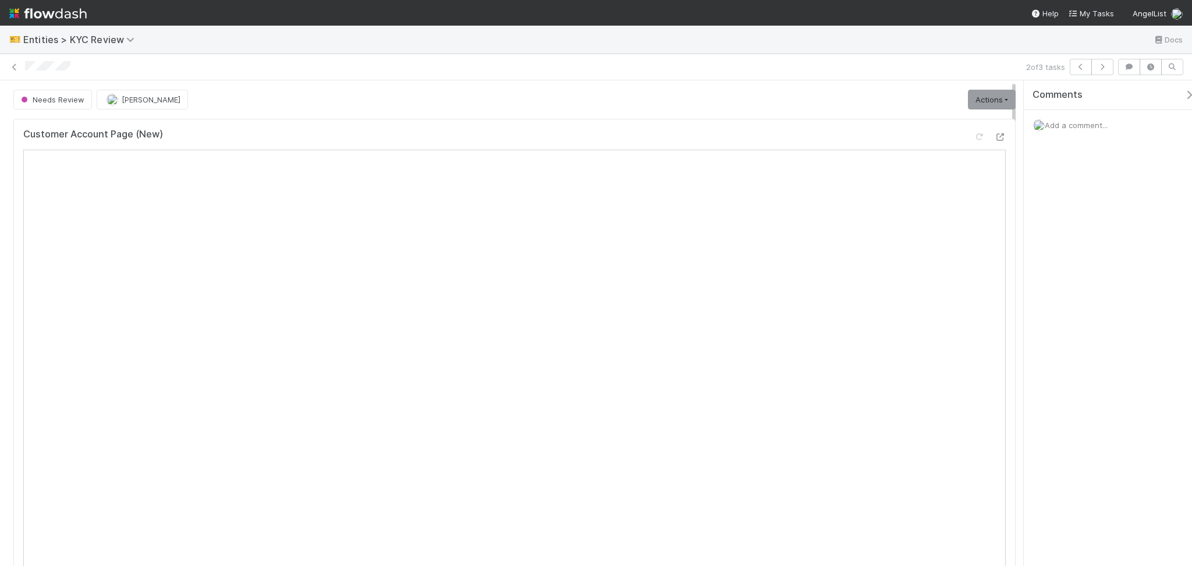
click at [1062, 122] on span "Add a comment..." at bounding box center [1075, 124] width 63 height 9
click at [1064, 325] on button "Add Comment" at bounding box center [1075, 321] width 67 height 20
click at [974, 102] on link "Actions" at bounding box center [992, 100] width 48 height 20
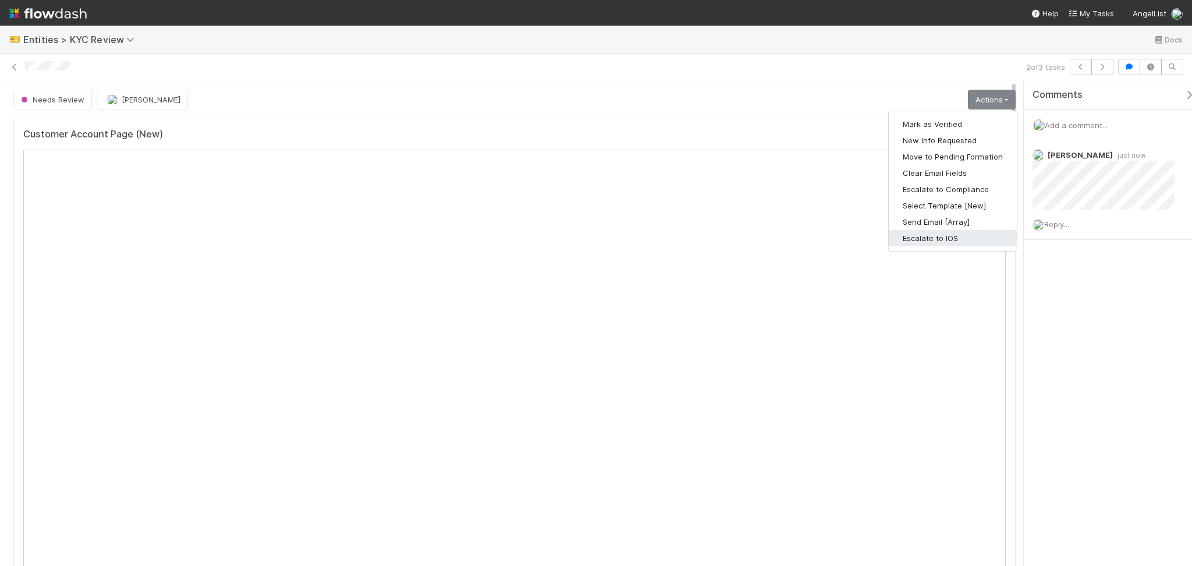
click at [945, 236] on button "Escalate to IOS" at bounding box center [952, 238] width 128 height 16
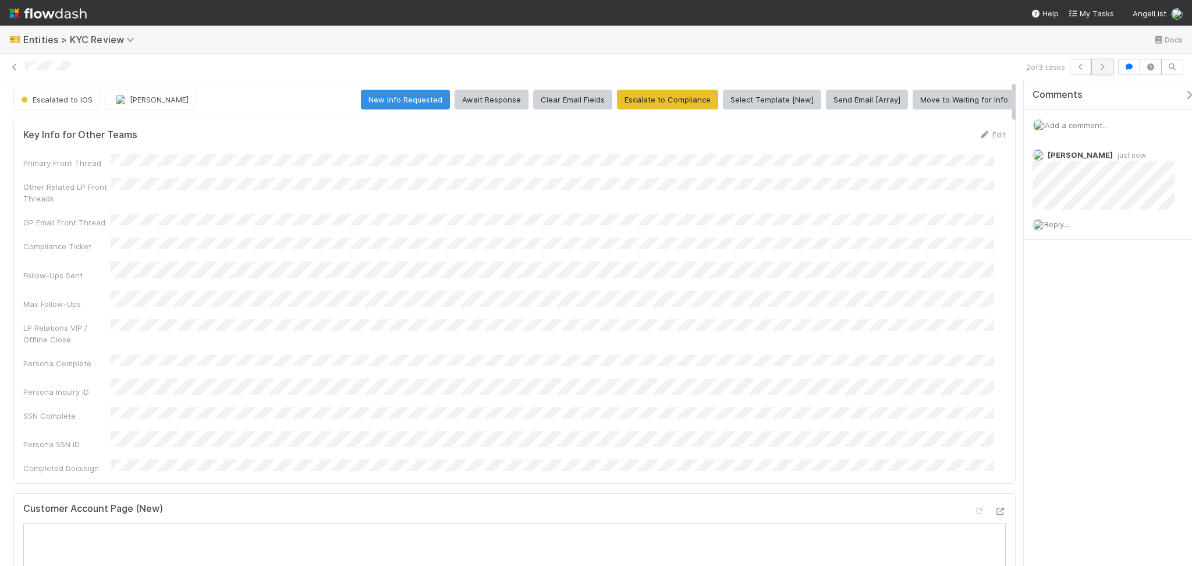
click at [1099, 70] on button "button" at bounding box center [1102, 67] width 22 height 16
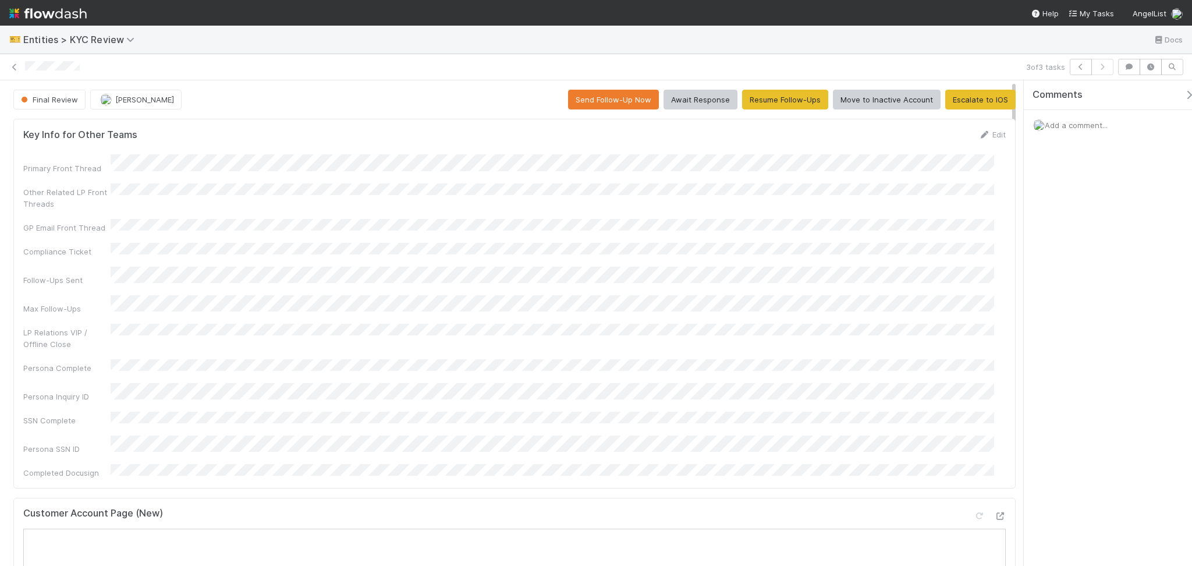
click at [1077, 130] on div "Add a comment..." at bounding box center [1113, 125] width 180 height 30
click at [1077, 129] on span "Add a comment..." at bounding box center [1075, 124] width 63 height 9
click at [1068, 319] on button "Add Comment" at bounding box center [1075, 321] width 67 height 20
click at [876, 107] on button "Move to Inactive Account" at bounding box center [887, 100] width 108 height 20
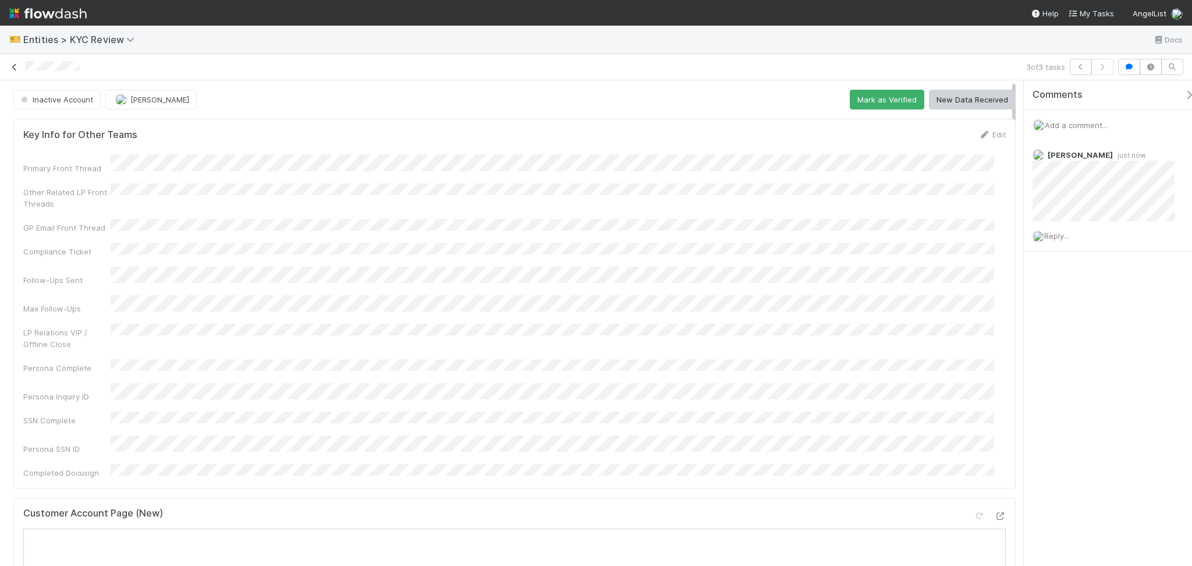
click at [12, 69] on icon at bounding box center [15, 67] width 12 height 8
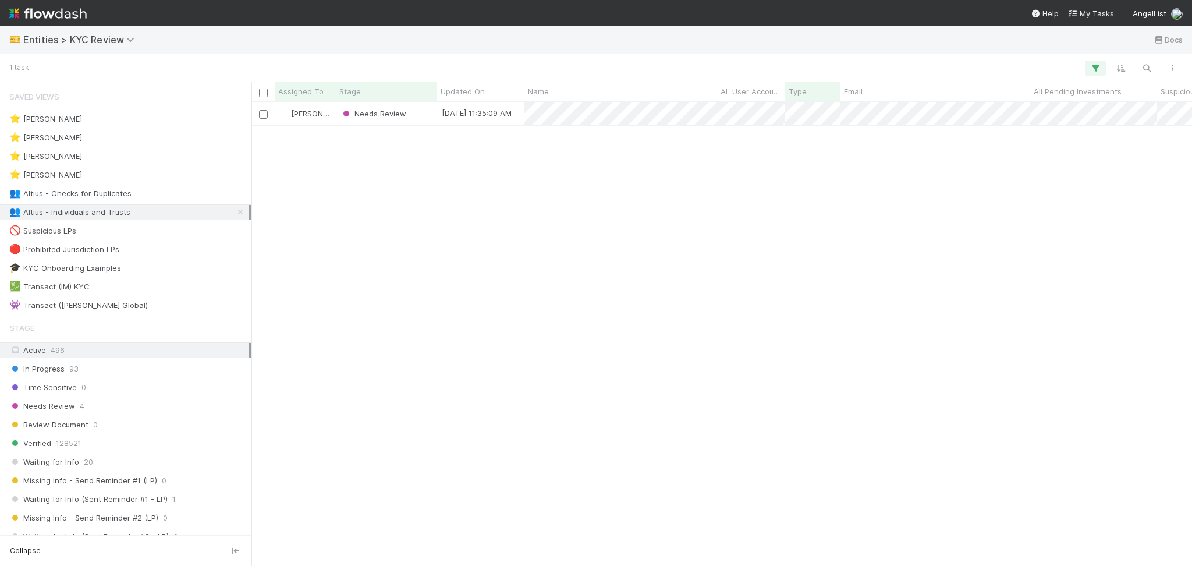
scroll to position [451, 928]
